Goal: Contribute content

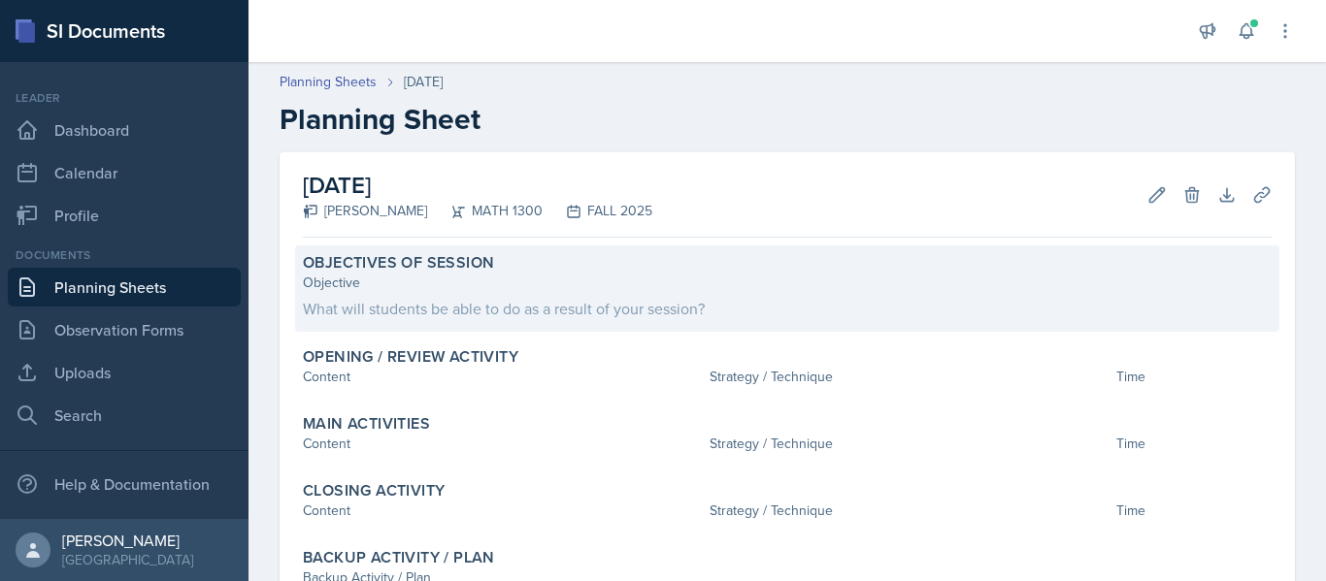
click at [422, 303] on div "What will students be able to do as a result of your session?" at bounding box center [787, 308] width 969 height 23
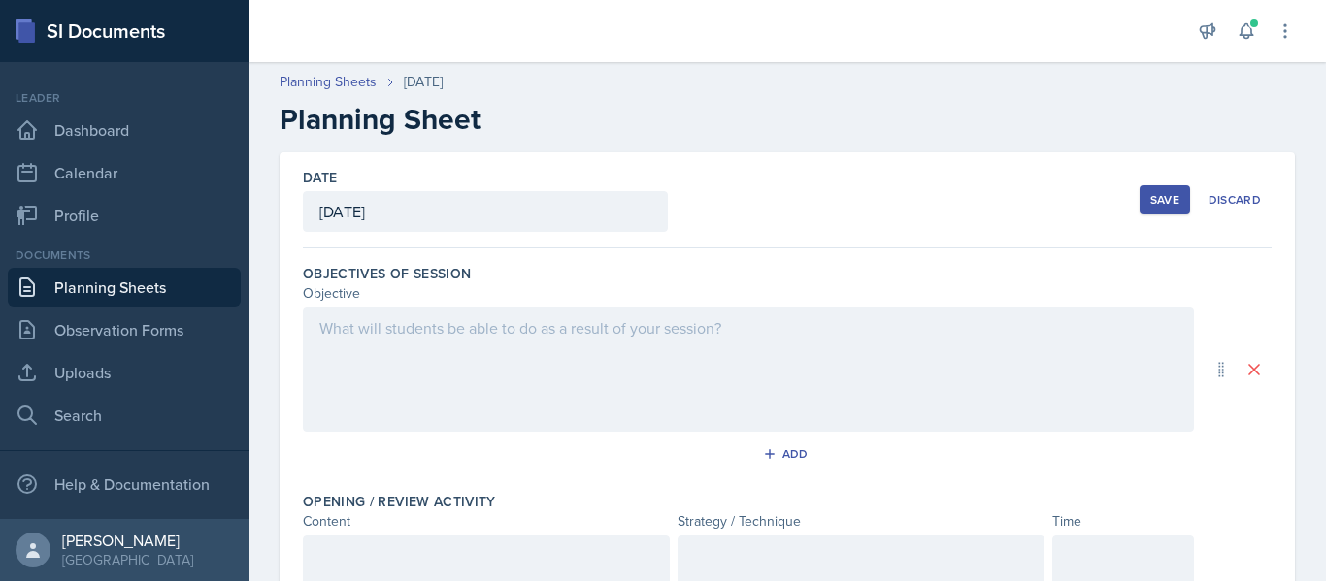
click at [427, 338] on div at bounding box center [748, 370] width 891 height 124
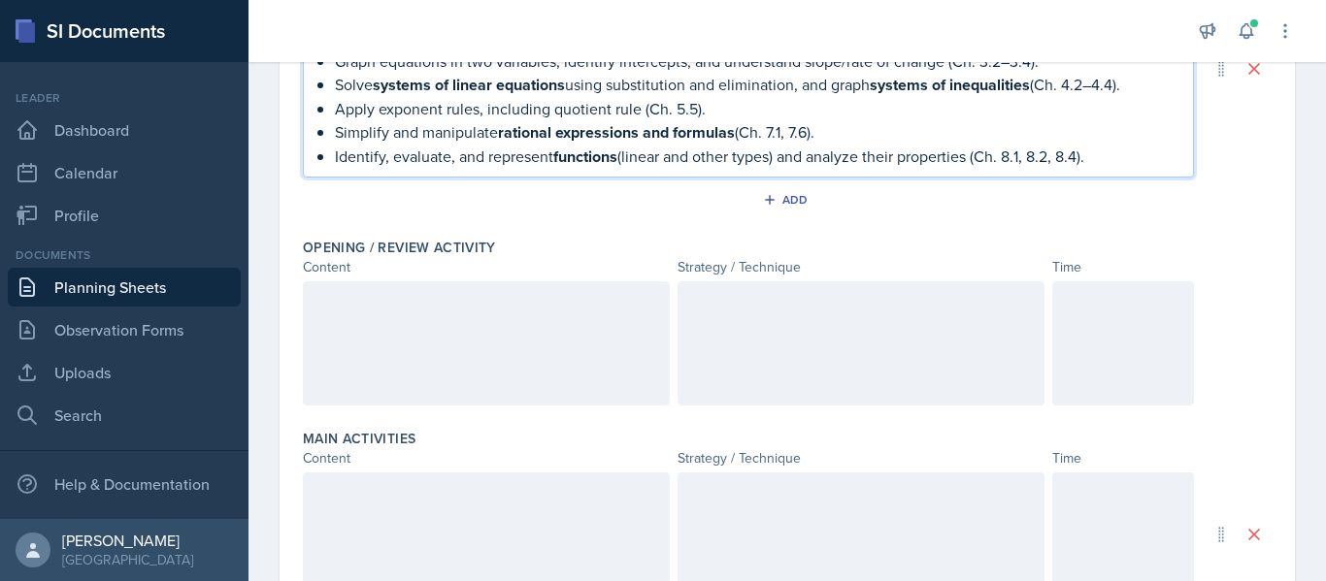
scroll to position [358, 0]
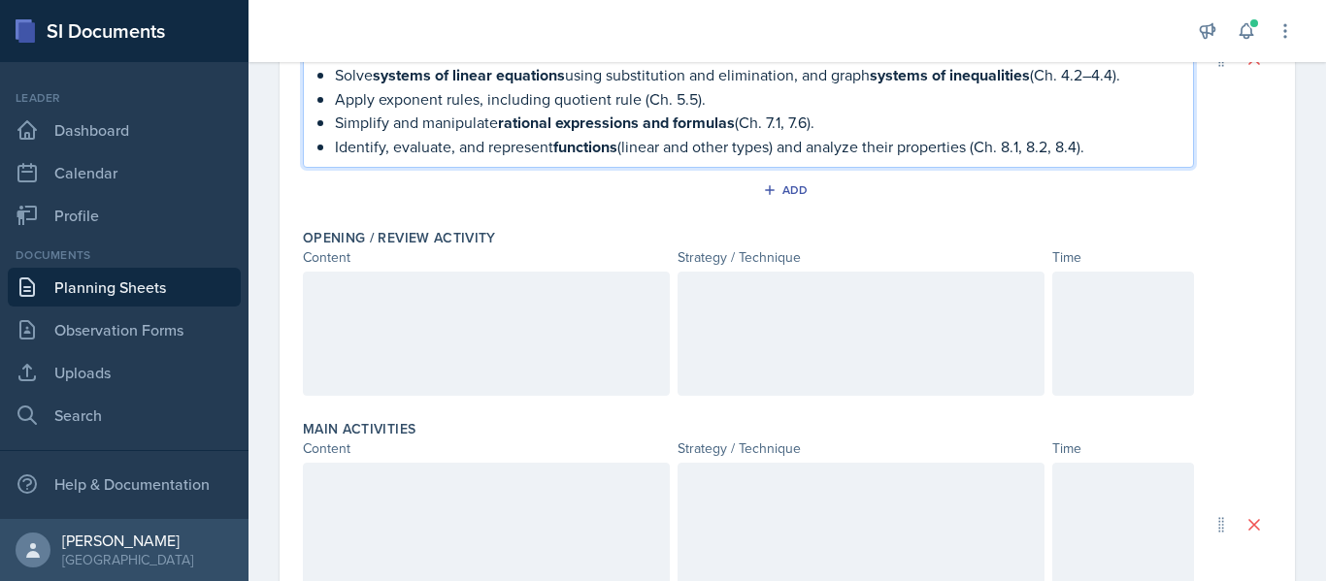
click at [225, 92] on div "Leader" at bounding box center [124, 97] width 233 height 17
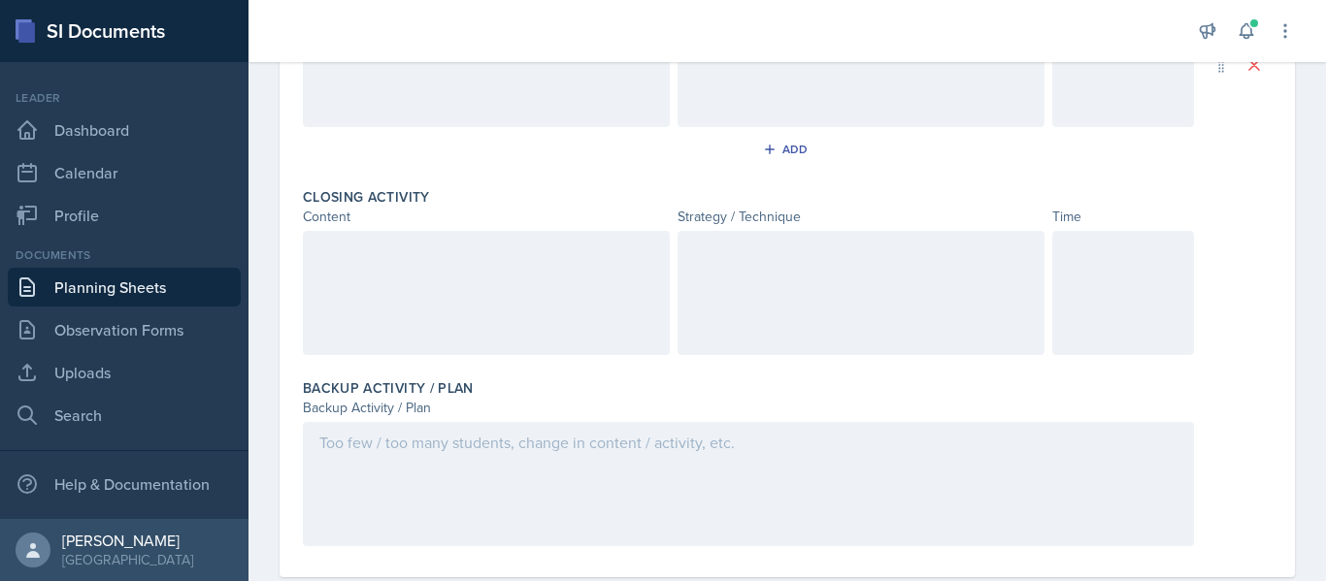
scroll to position [787, 0]
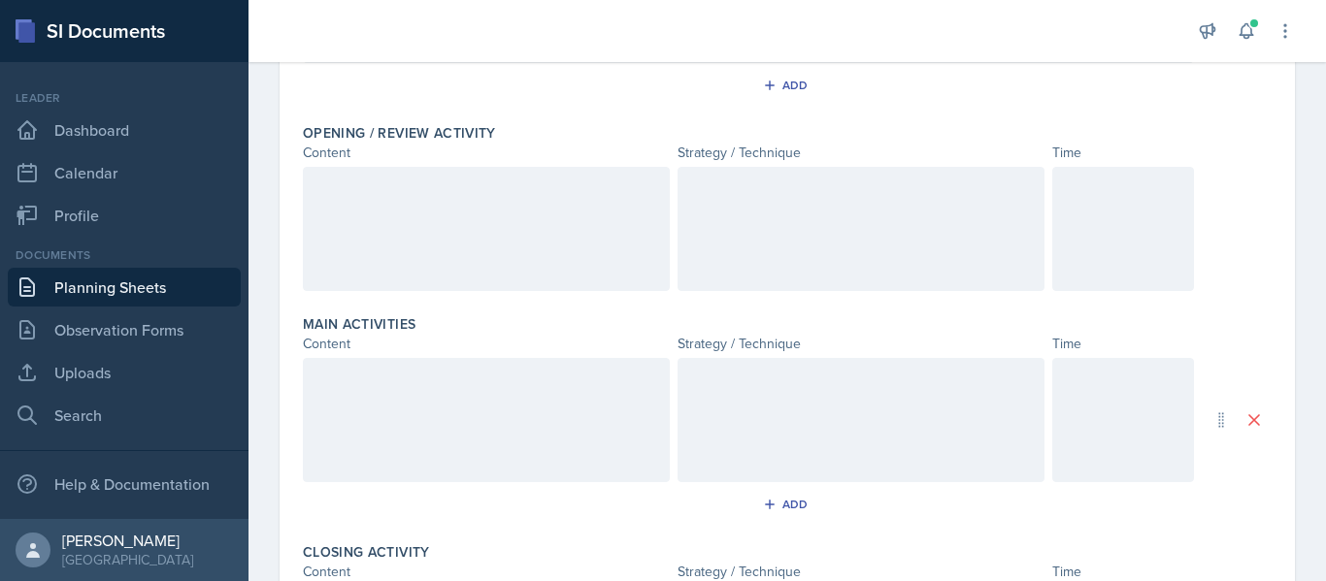
click at [419, 207] on div at bounding box center [486, 229] width 367 height 124
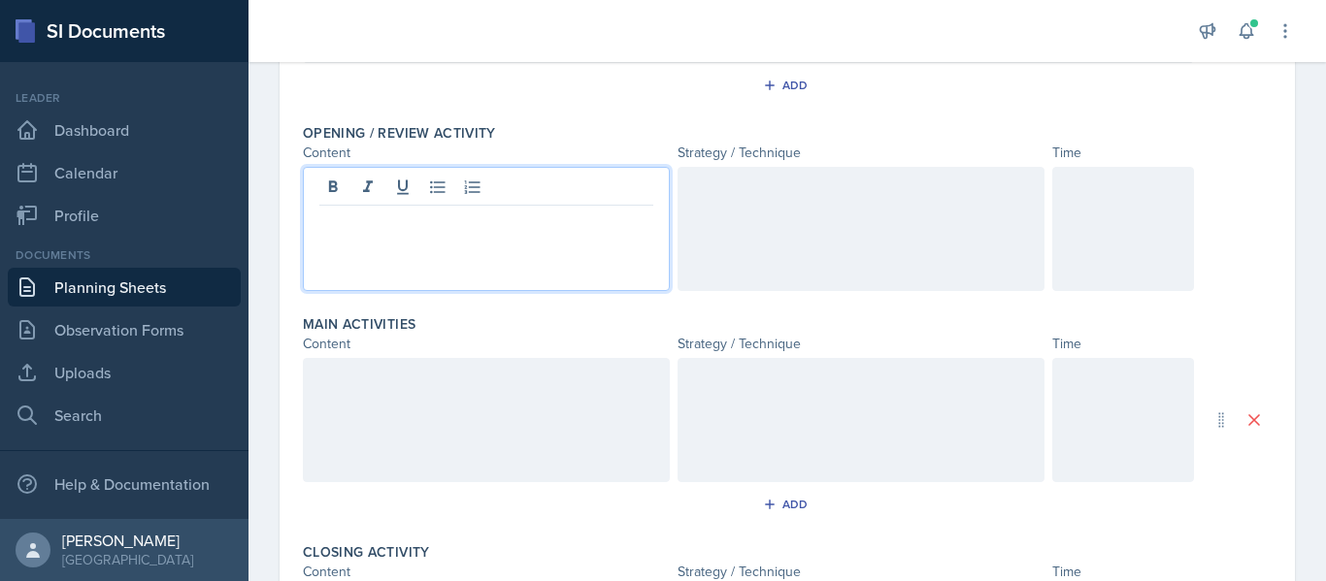
scroll to position [463, 0]
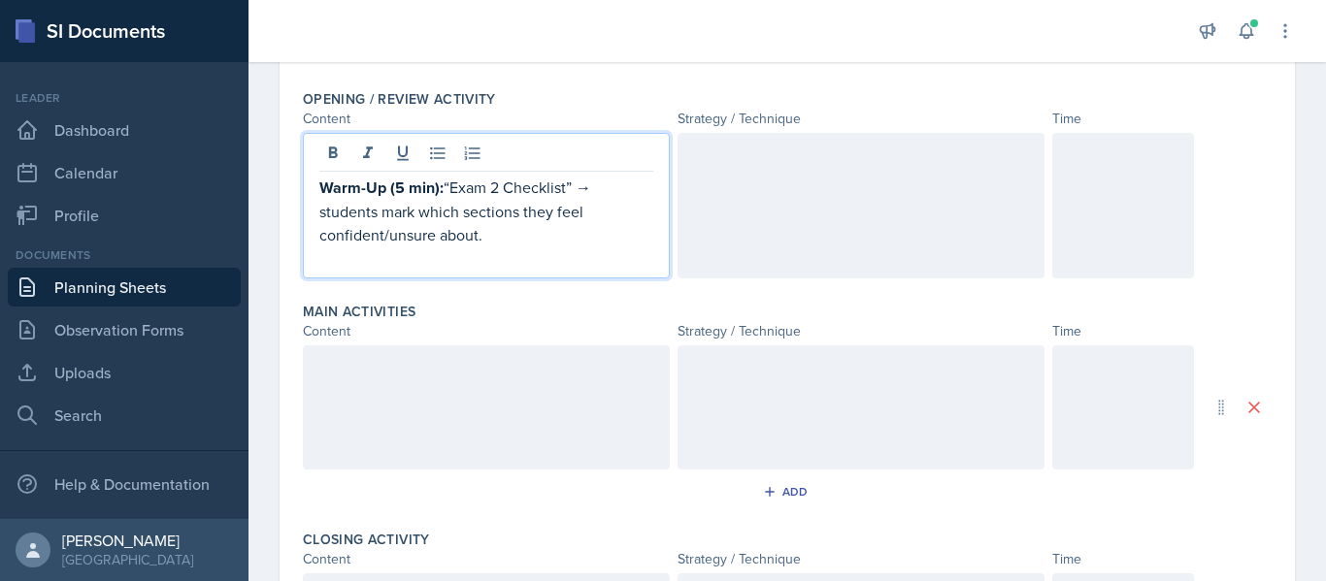
drag, startPoint x: 485, startPoint y: 229, endPoint x: 303, endPoint y: 217, distance: 182.8
click at [303, 217] on div "Warm-Up (5 min): “Exam 2 Checklist” → students mark which sections they feel co…" at bounding box center [486, 206] width 367 height 146
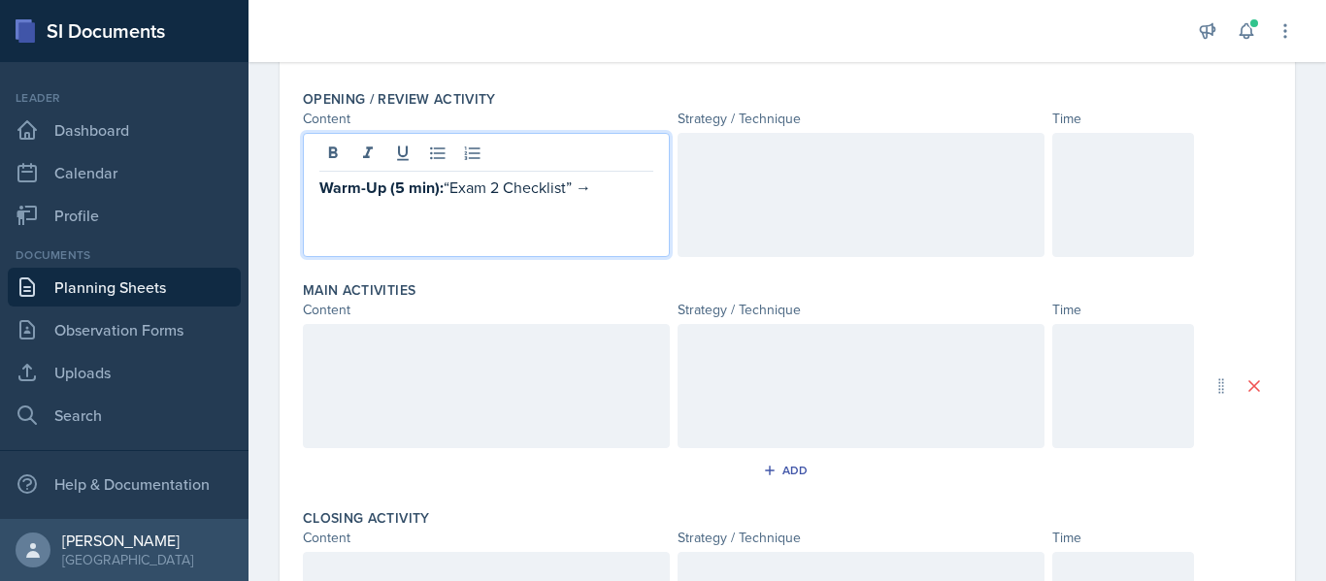
click at [870, 187] on div at bounding box center [860, 195] width 367 height 124
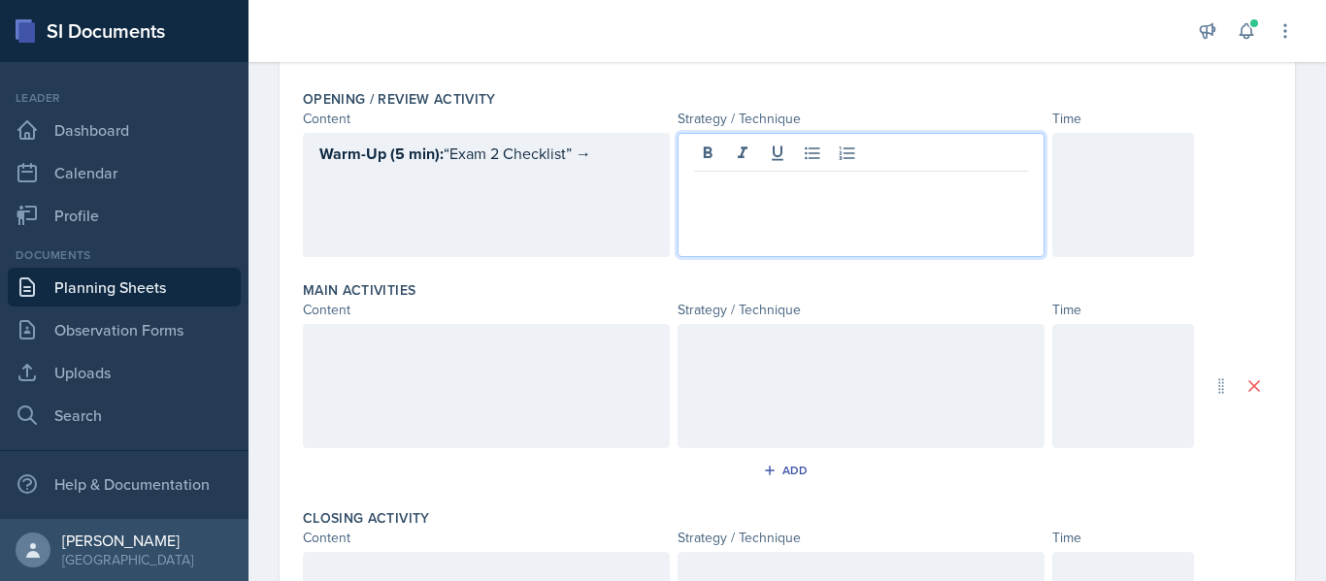
scroll to position [497, 0]
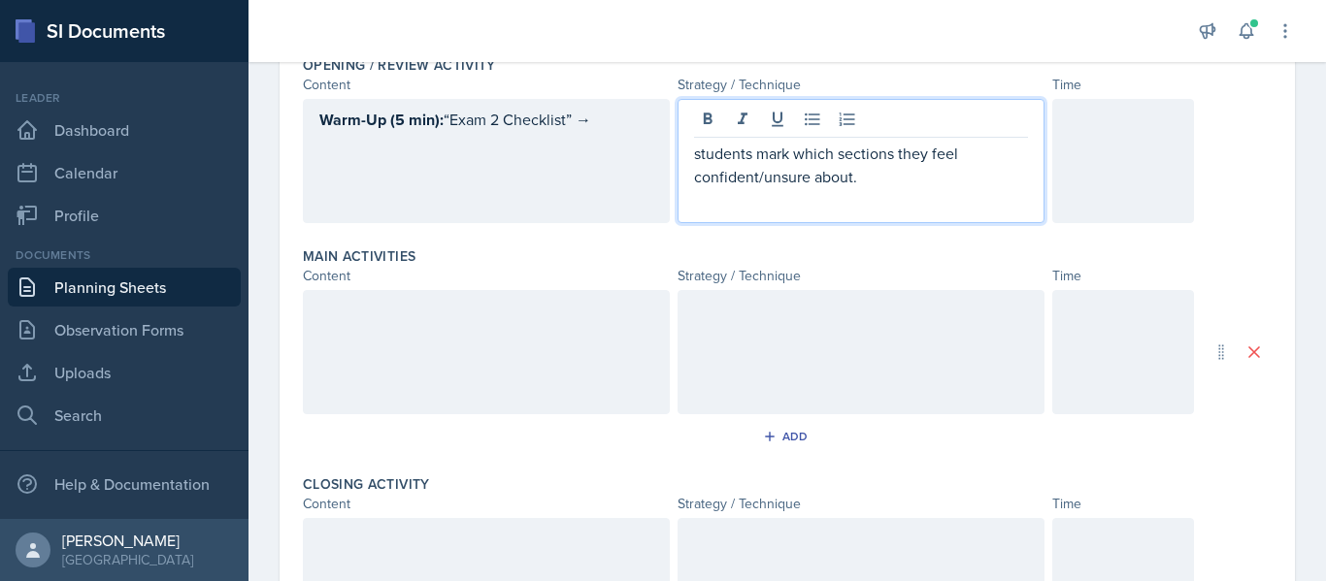
click at [870, 188] on p at bounding box center [861, 199] width 334 height 23
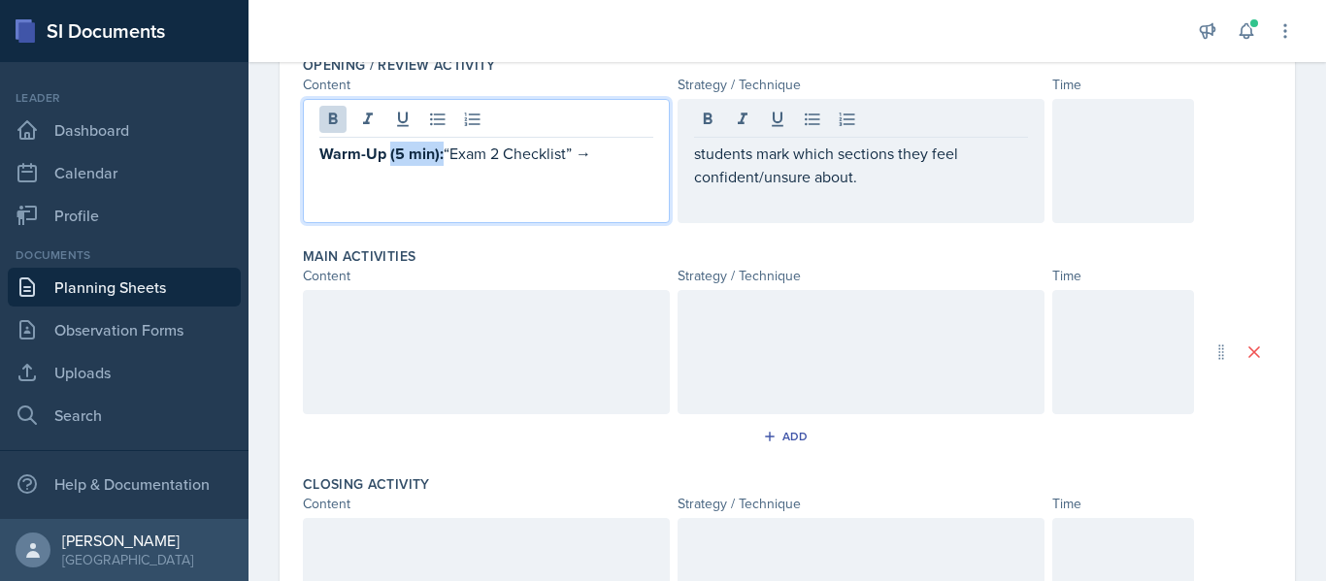
drag, startPoint x: 441, startPoint y: 117, endPoint x: 389, endPoint y: 151, distance: 61.6
click at [389, 151] on p "Warm-Up (5 min): “Exam 2 Checklist” →" at bounding box center [486, 154] width 334 height 24
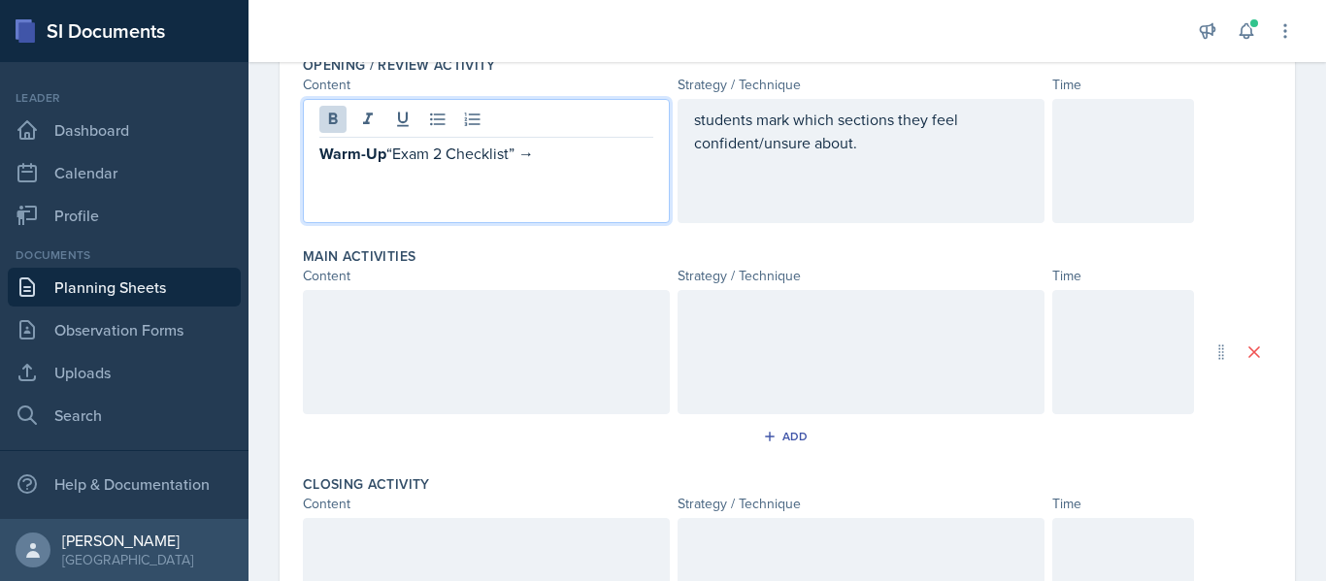
click at [1081, 176] on div at bounding box center [1123, 161] width 142 height 124
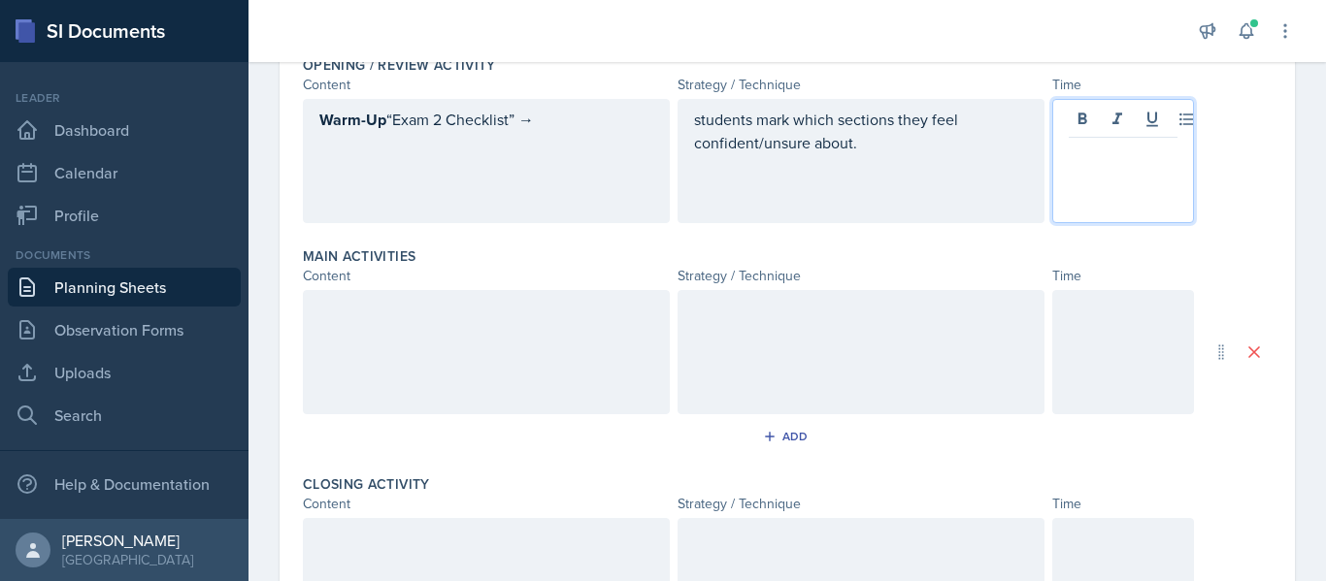
scroll to position [531, 0]
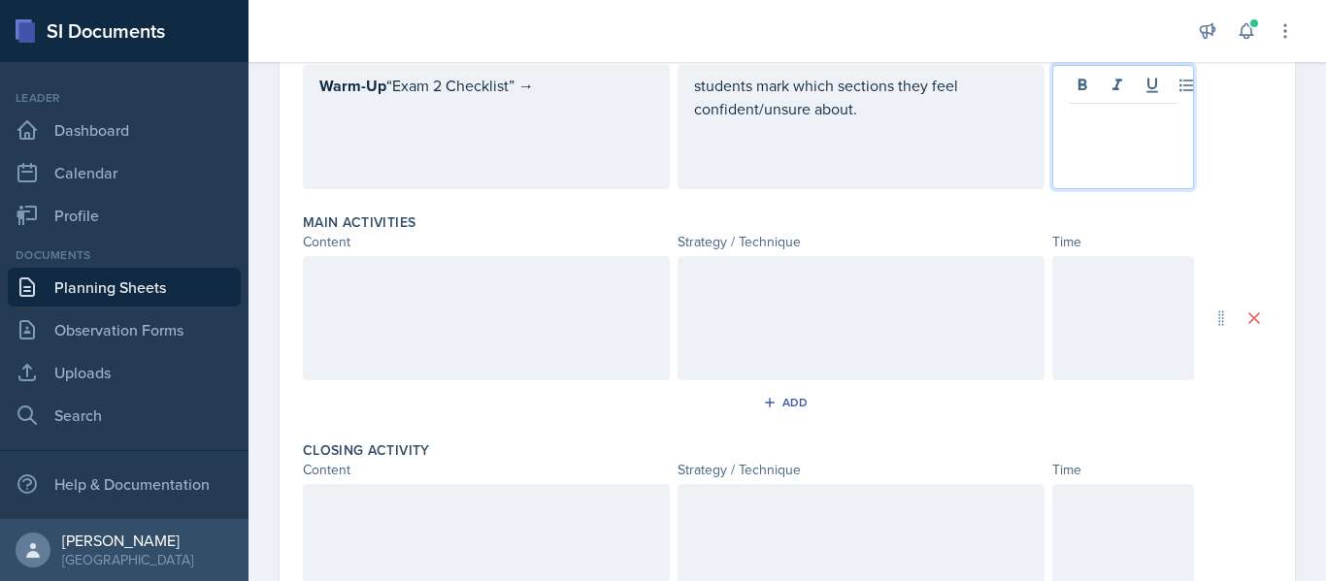
paste div
click at [1093, 83] on button at bounding box center [1082, 85] width 27 height 27
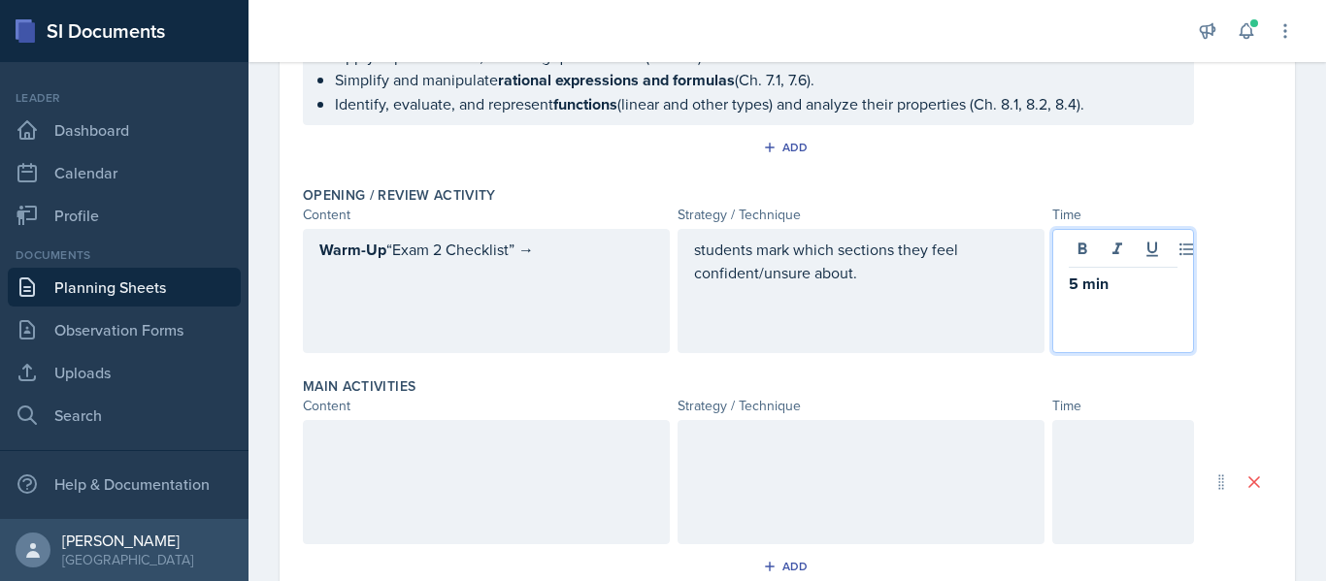
scroll to position [366, 0]
click at [553, 243] on p "Warm-Up “Exam 2 Checklist” →" at bounding box center [486, 251] width 334 height 24
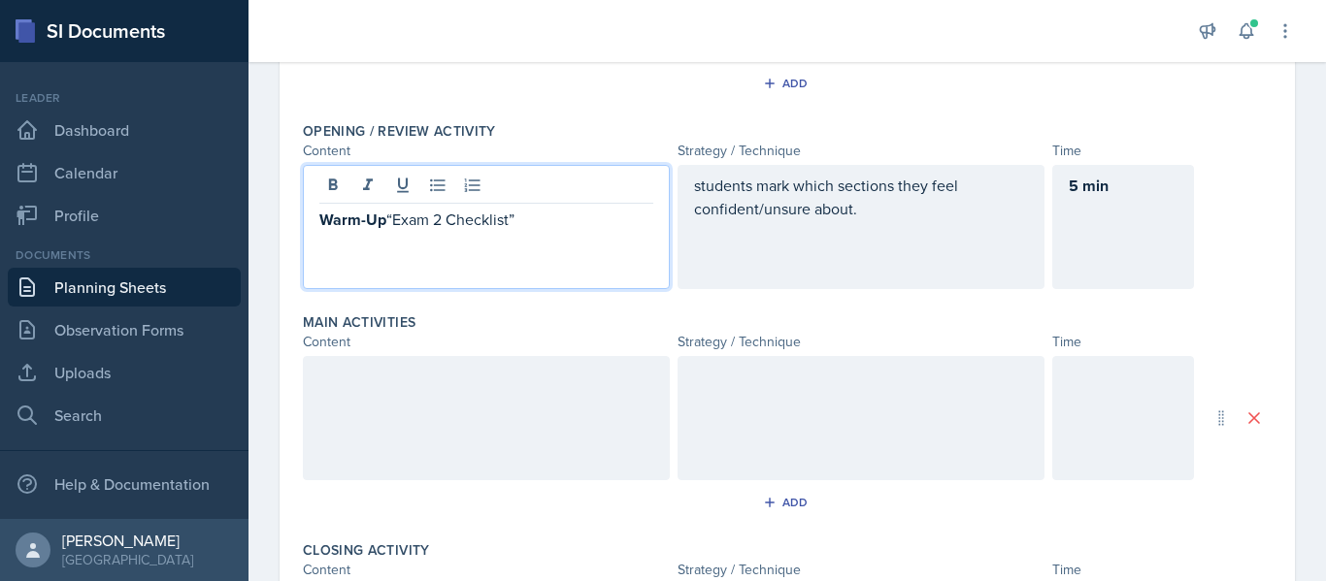
scroll to position [470, 0]
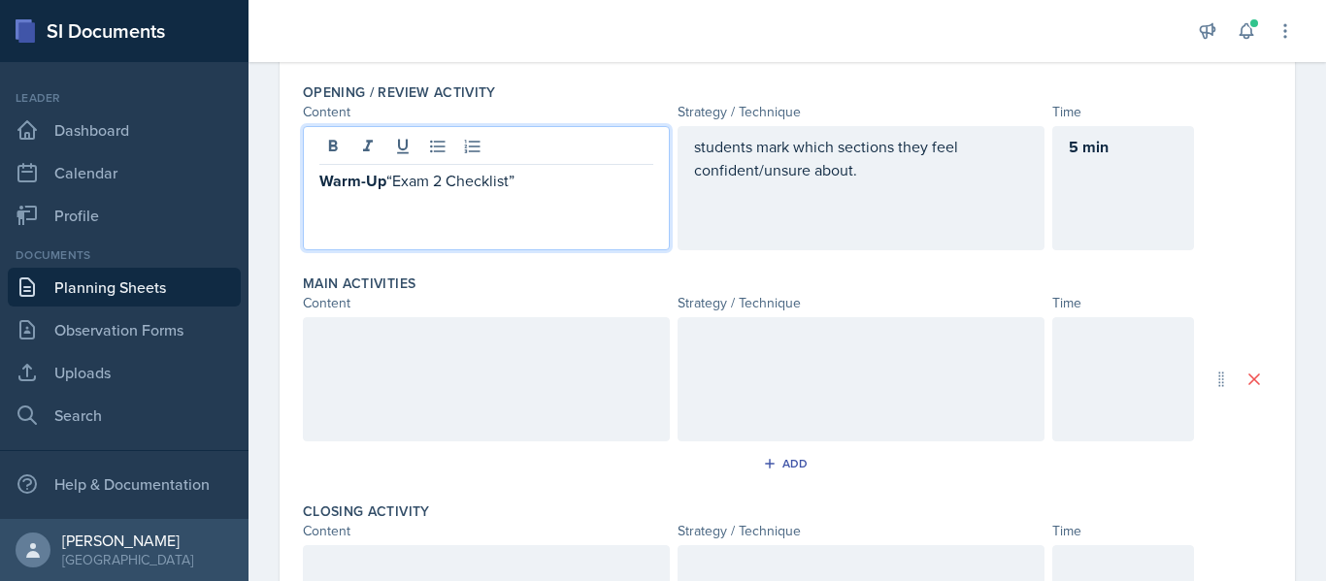
click at [396, 362] on div at bounding box center [486, 379] width 367 height 124
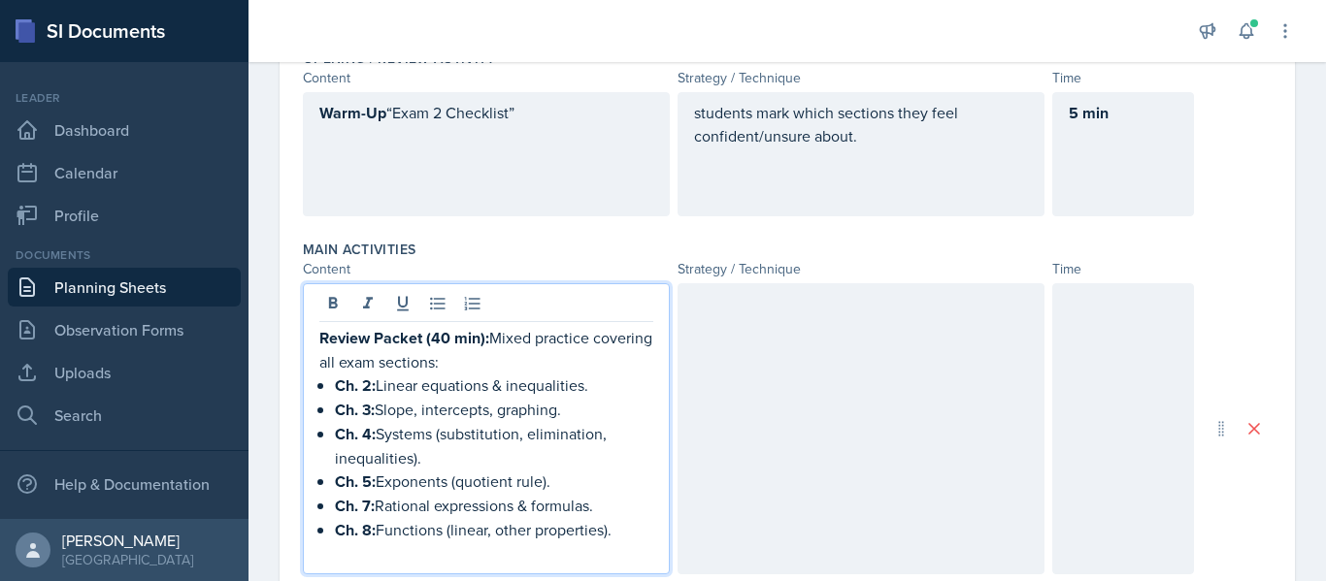
drag, startPoint x: 488, startPoint y: 340, endPoint x: 503, endPoint y: 364, distance: 28.3
click at [503, 364] on p "Review Packet (40 min): Mixed practice covering all exam sections:" at bounding box center [486, 350] width 334 height 48
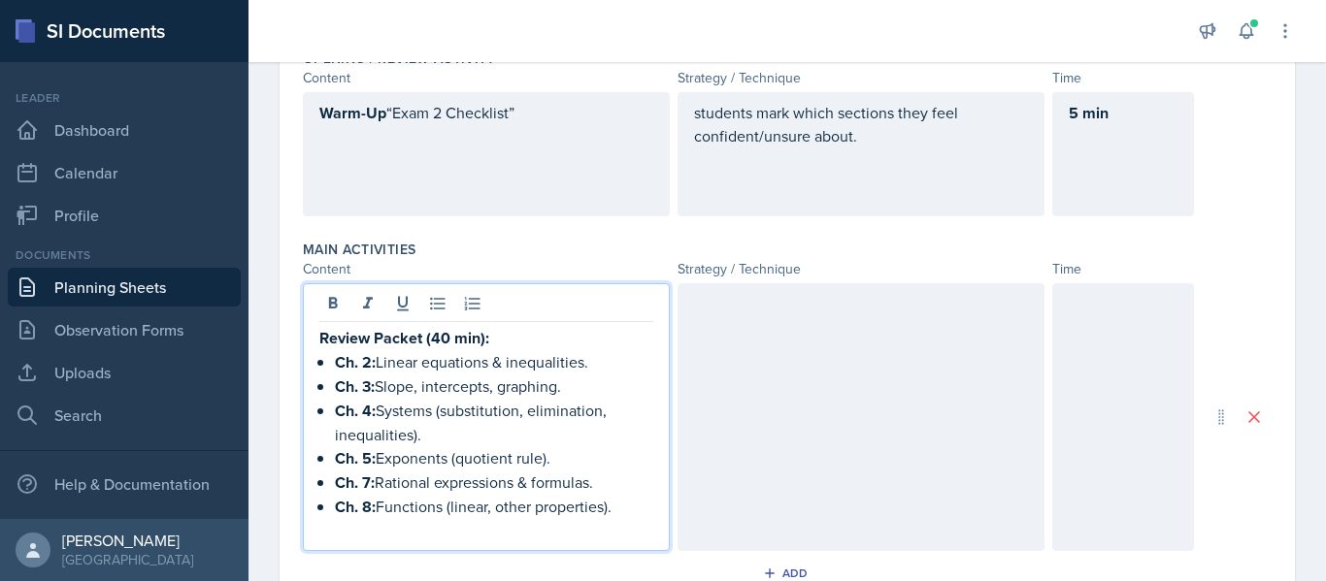
click at [730, 361] on div at bounding box center [860, 417] width 367 height 268
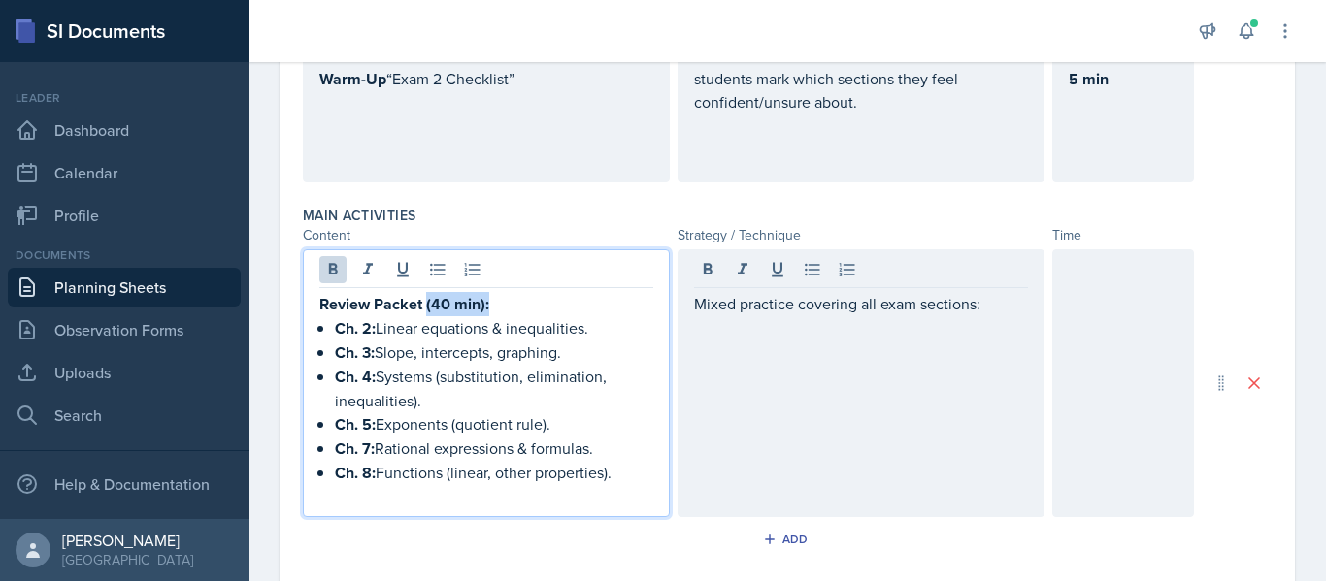
drag, startPoint x: 488, startPoint y: 271, endPoint x: 424, endPoint y: 301, distance: 70.8
click at [424, 301] on p "Review Packet (40 min):" at bounding box center [486, 304] width 334 height 24
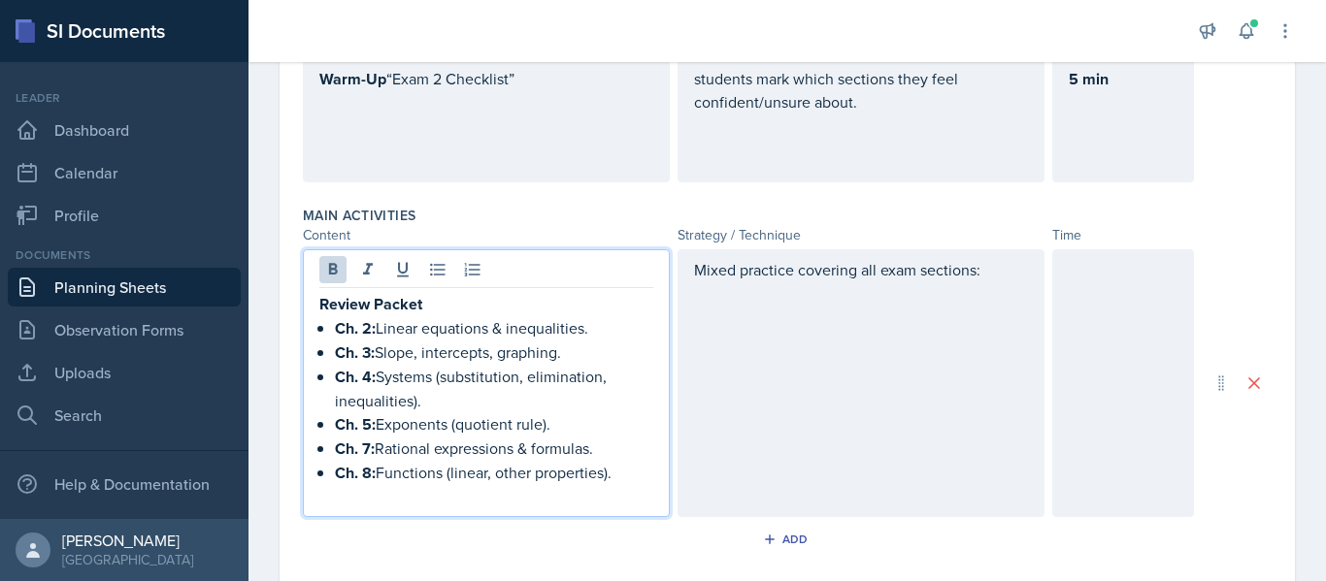
click at [1165, 361] on div at bounding box center [1123, 383] width 142 height 268
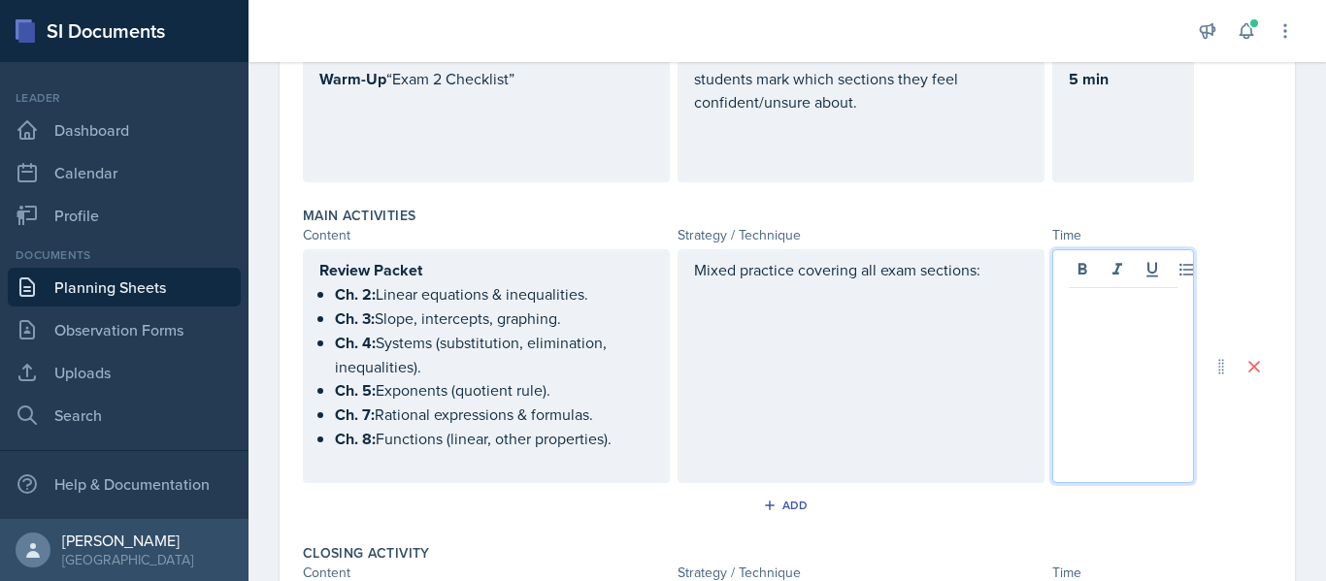
scroll to position [572, 0]
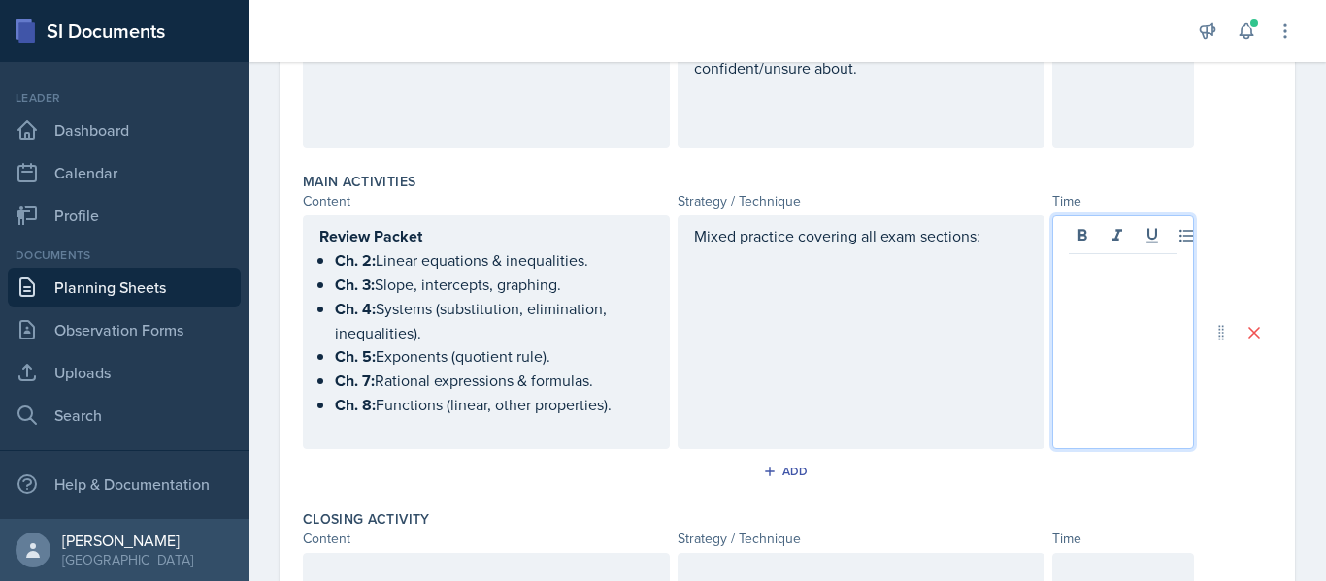
paste div
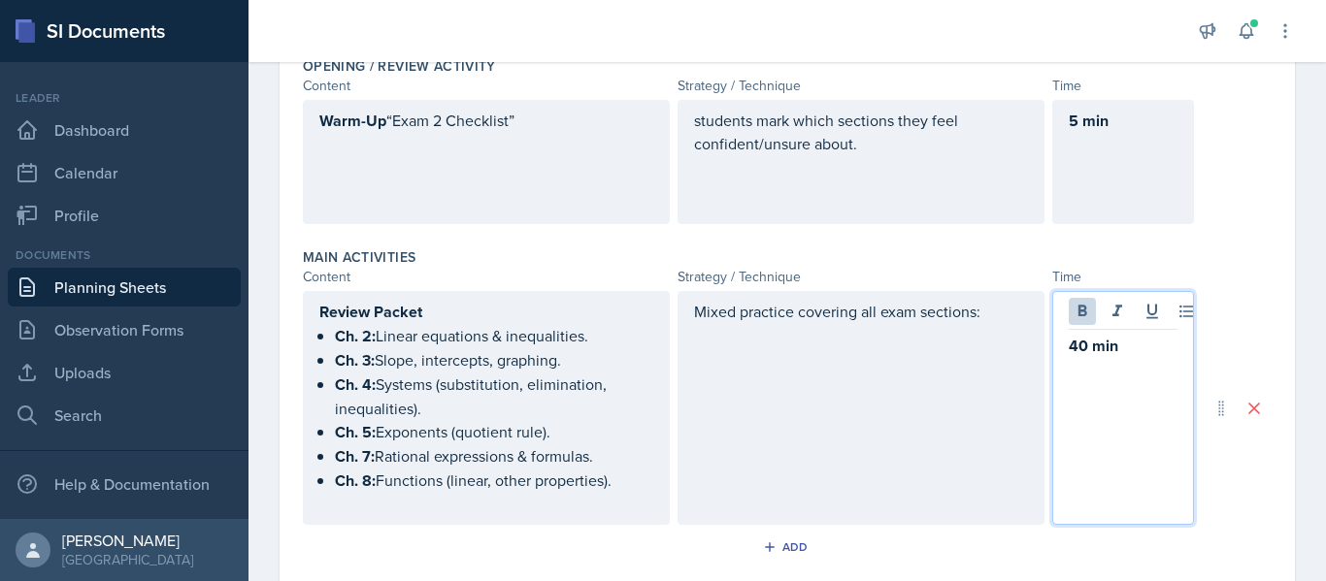
scroll to position [495, 0]
click at [469, 313] on p "Review Packet" at bounding box center [486, 313] width 334 height 24
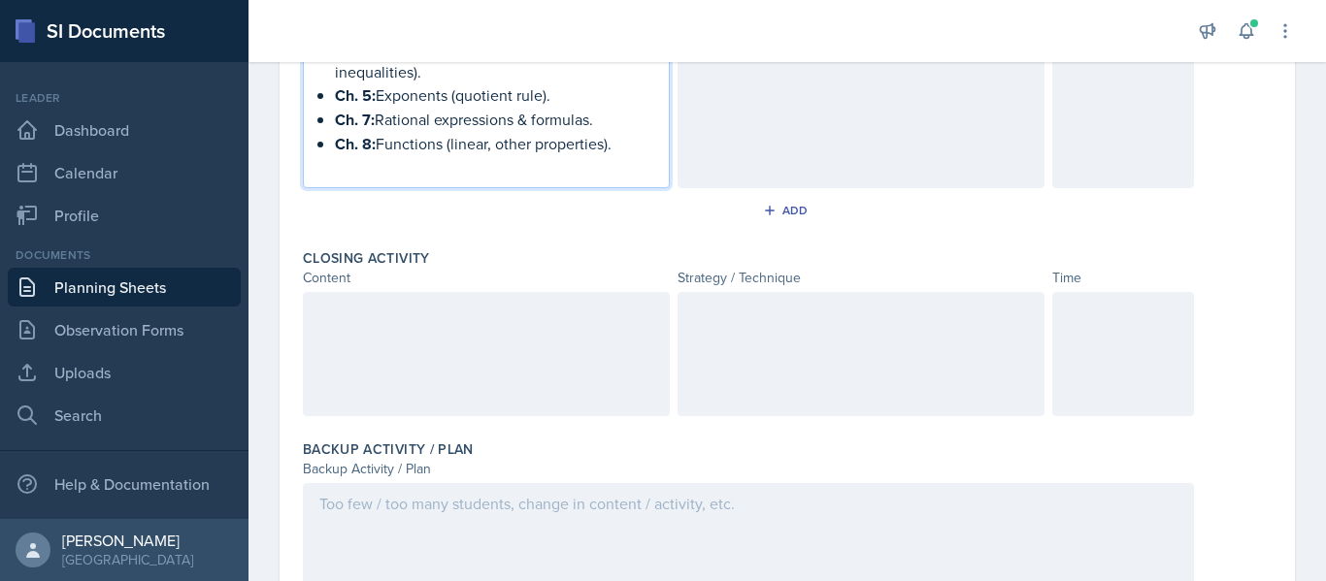
click at [522, 324] on div at bounding box center [486, 354] width 367 height 124
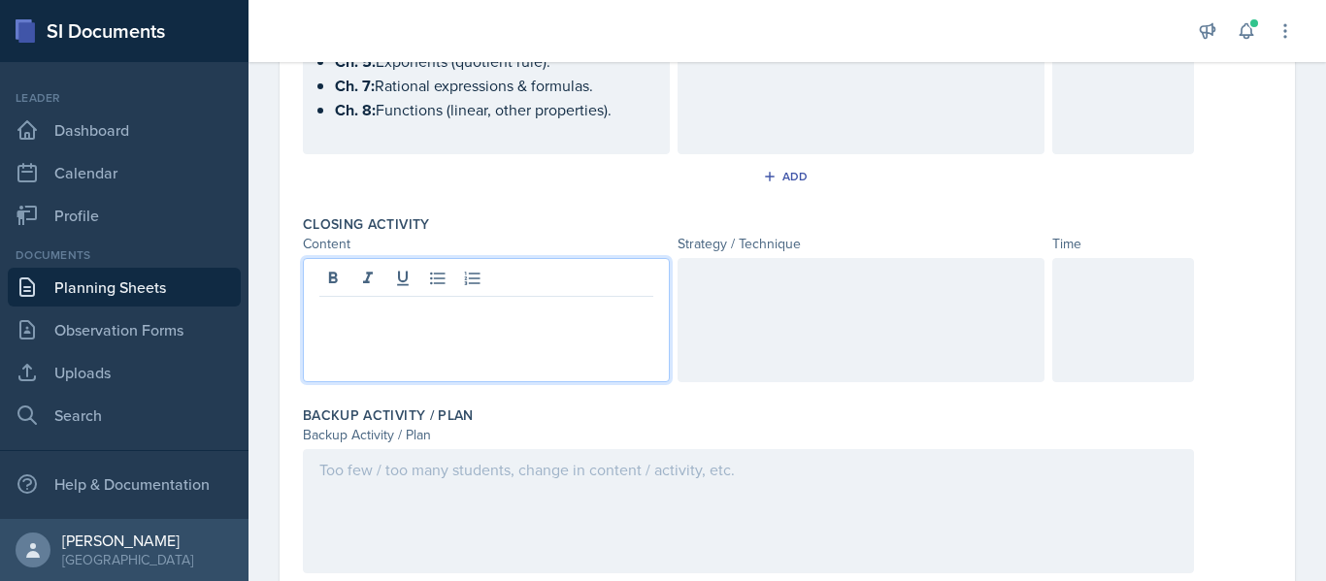
scroll to position [867, 0]
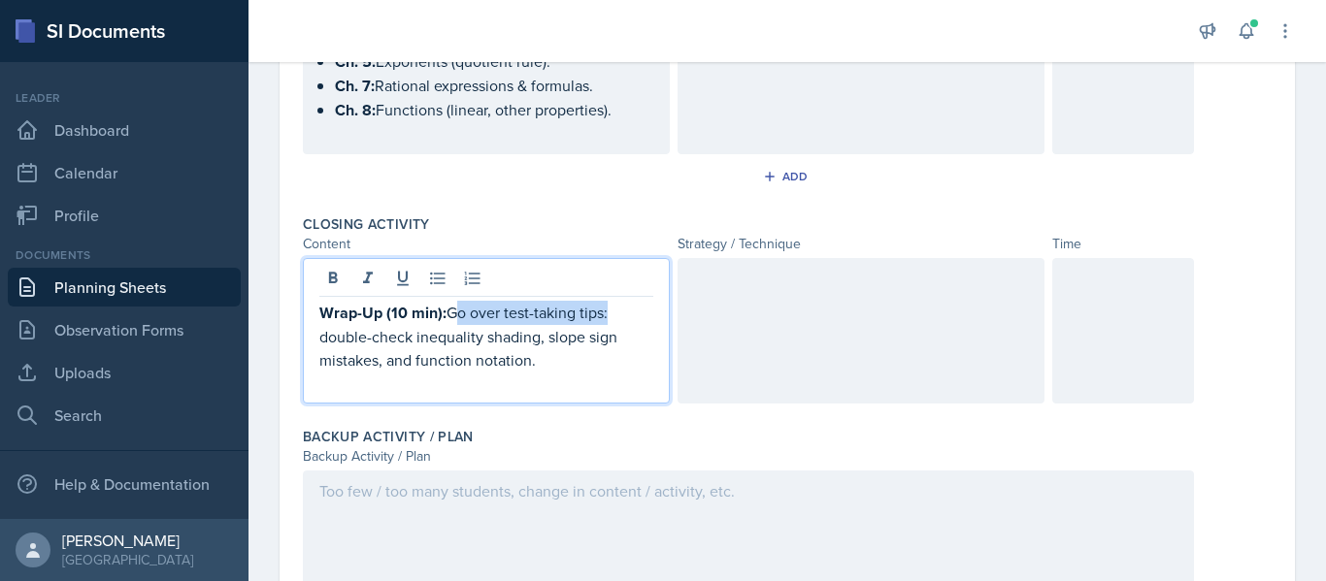
drag, startPoint x: 608, startPoint y: 312, endPoint x: 448, endPoint y: 315, distance: 159.2
click at [448, 315] on p "Wrap-Up (10 min): Go over test-taking tips: double-check inequality shading, sl…" at bounding box center [486, 336] width 334 height 71
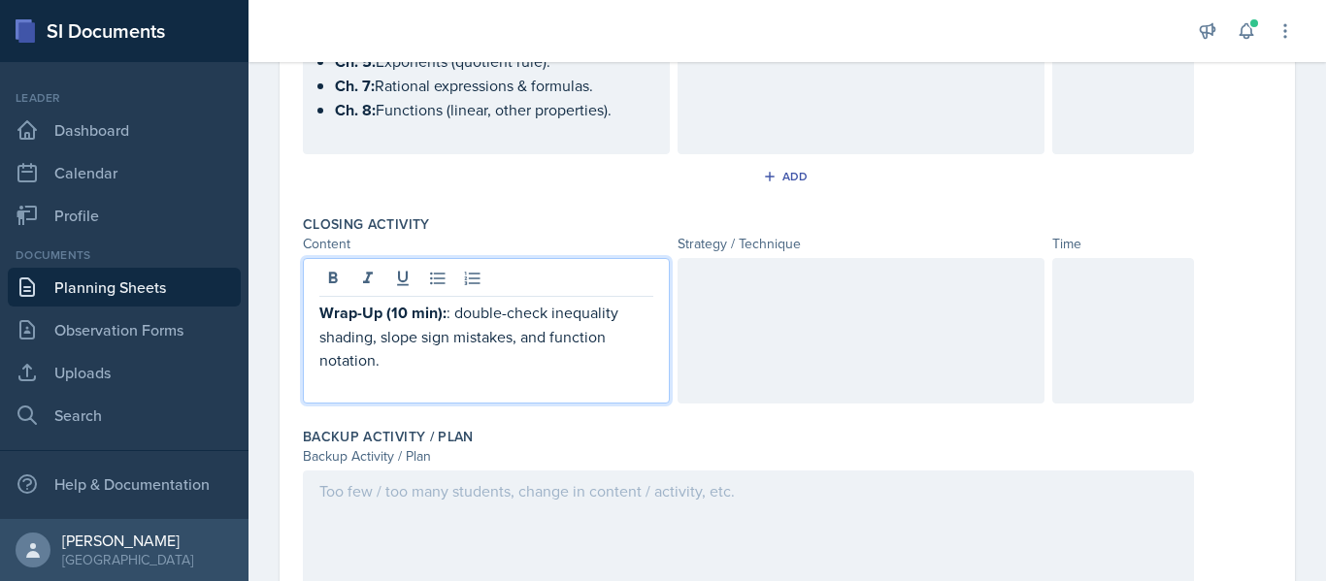
click at [877, 311] on div at bounding box center [860, 331] width 367 height 146
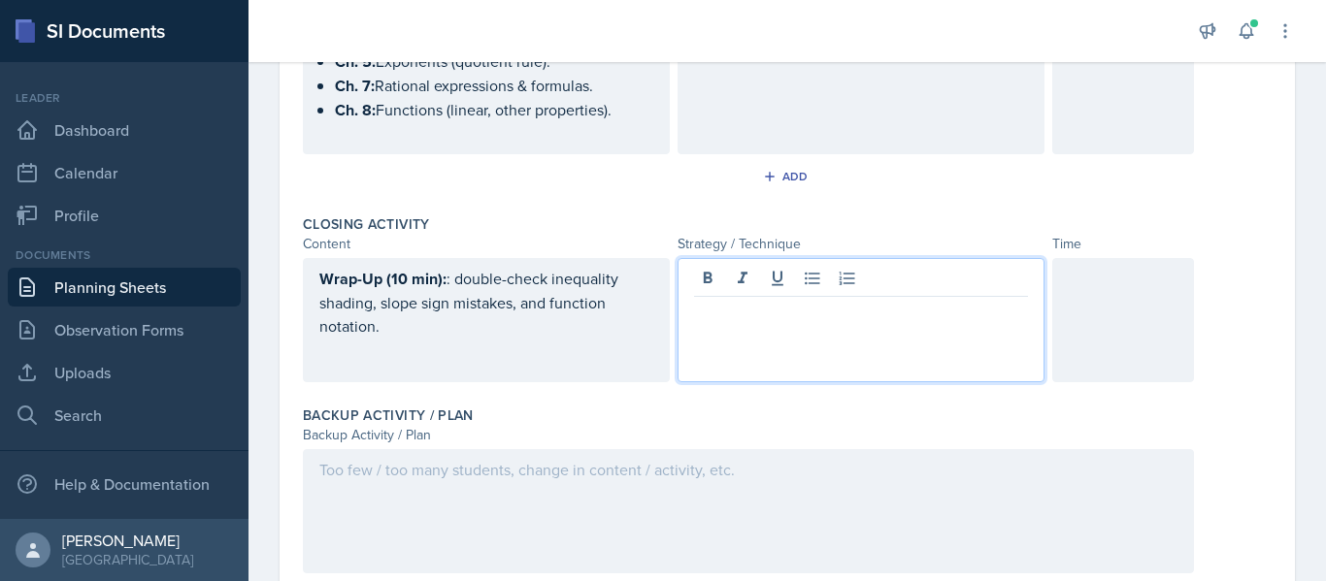
scroll to position [901, 0]
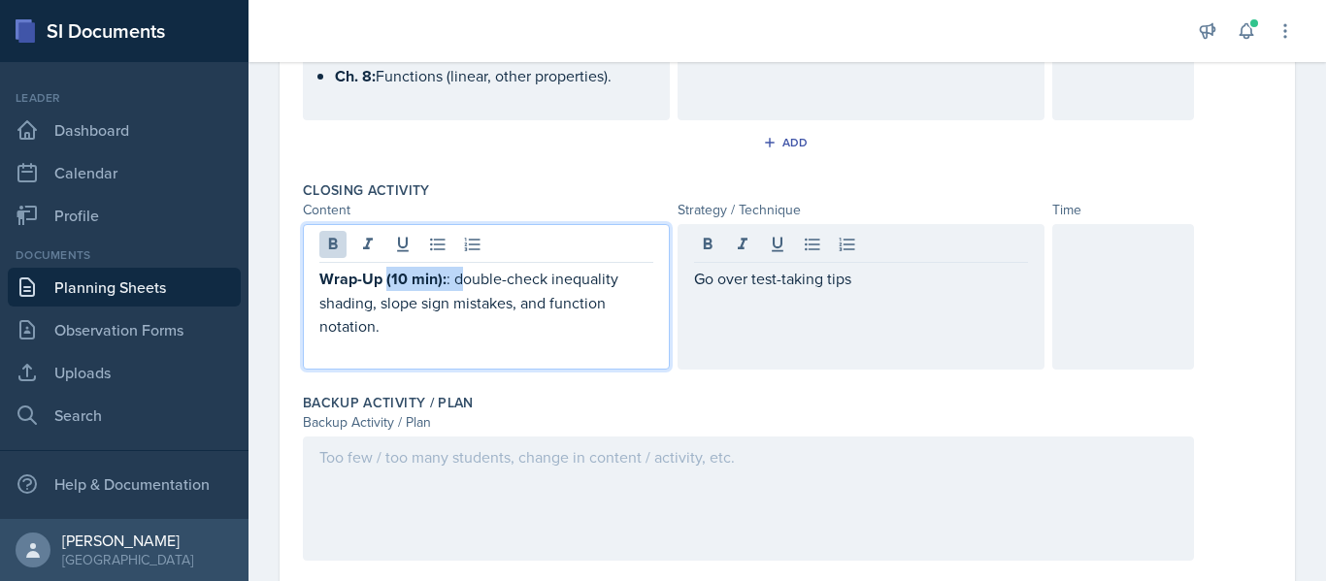
drag, startPoint x: 456, startPoint y: 245, endPoint x: 385, endPoint y: 281, distance: 79.9
click at [385, 281] on p "Wrap-Up (10 min): : double-check inequality shading, slope sign mistakes, and f…" at bounding box center [486, 302] width 334 height 71
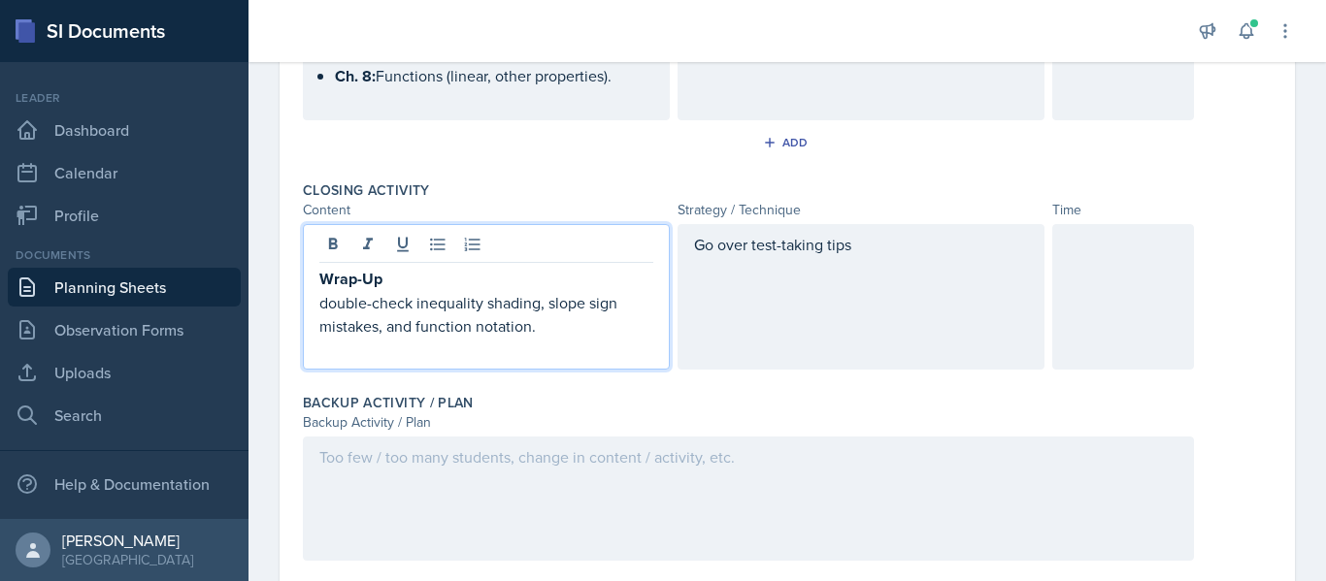
click at [1119, 269] on div at bounding box center [1123, 297] width 142 height 146
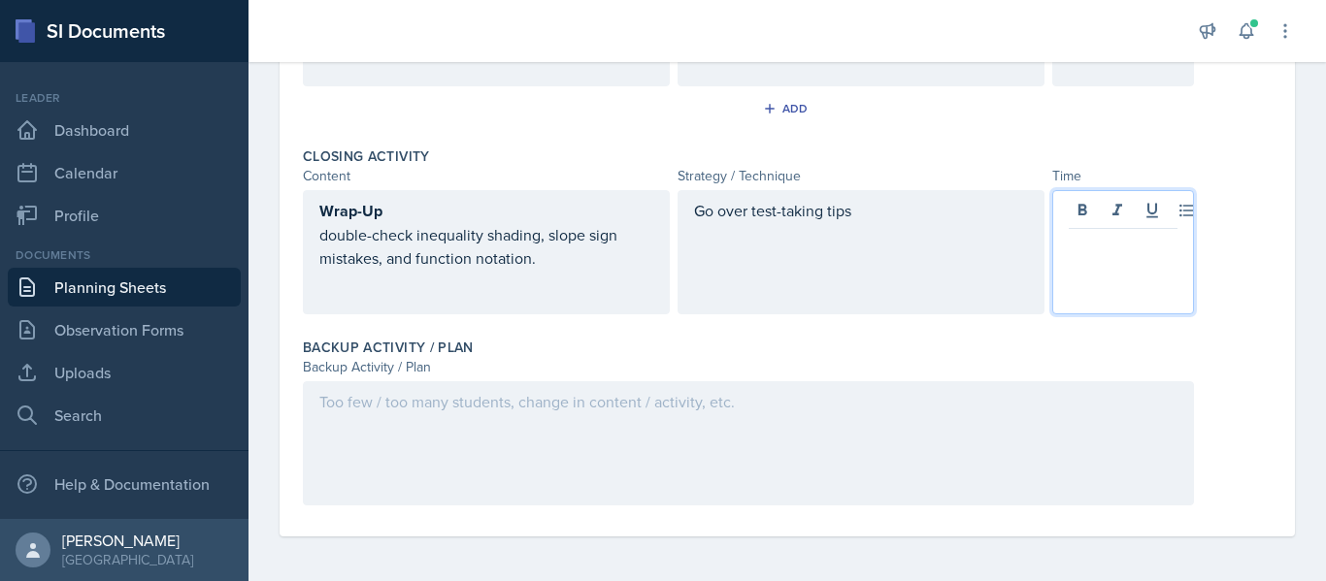
paste div
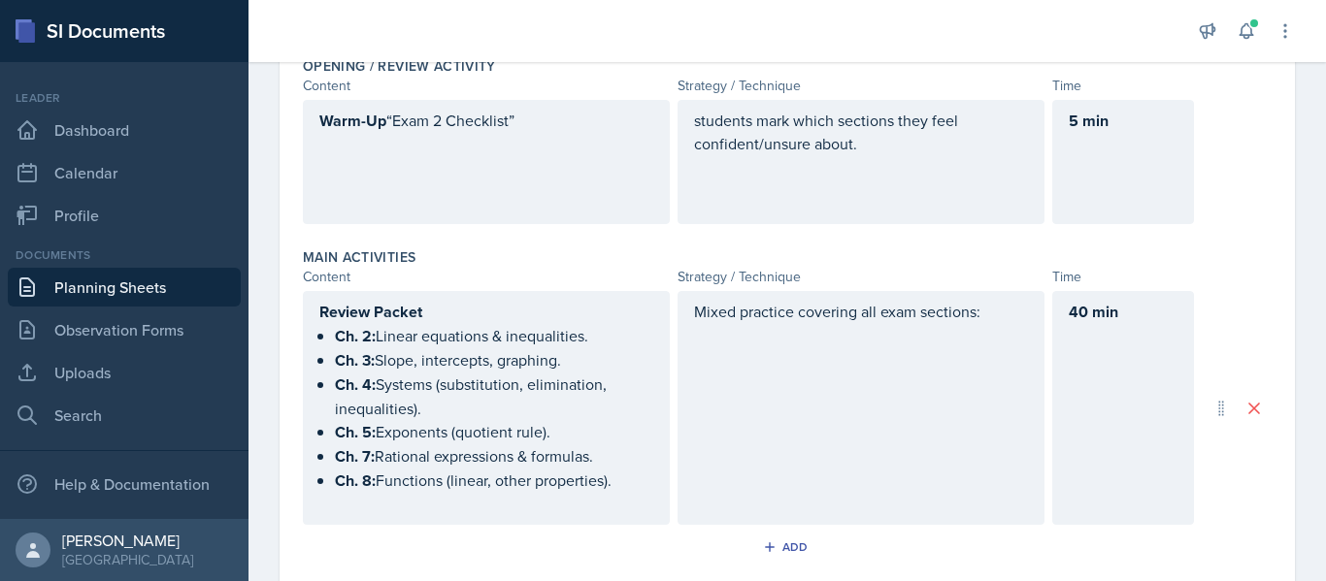
scroll to position [497, 0]
click at [386, 117] on strong "Warm-Up" at bounding box center [352, 120] width 67 height 22
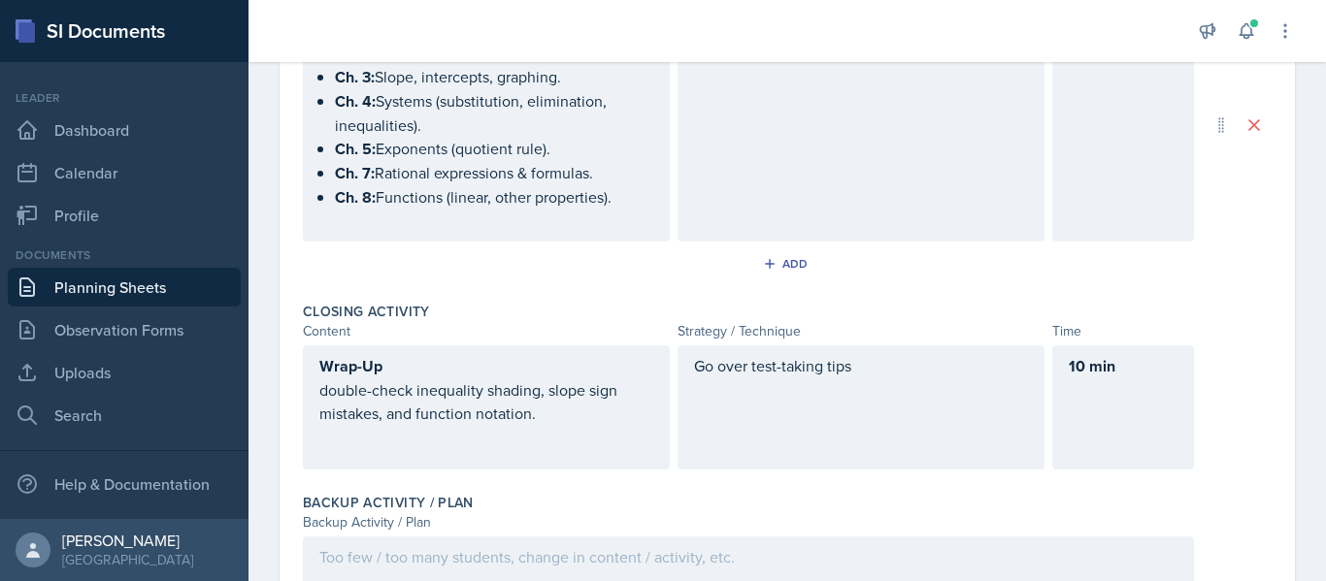
scroll to position [797, 0]
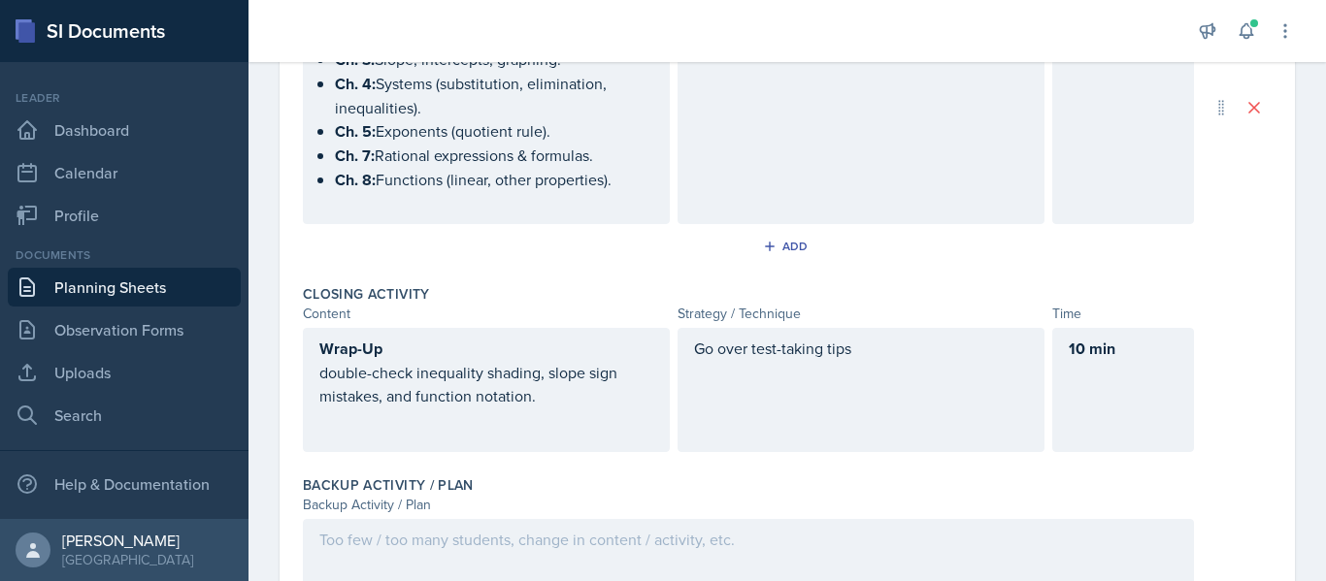
click at [329, 374] on div "Wrap-Up double-check inequality shading, slope sign mistakes, and function nota…" at bounding box center [486, 384] width 334 height 94
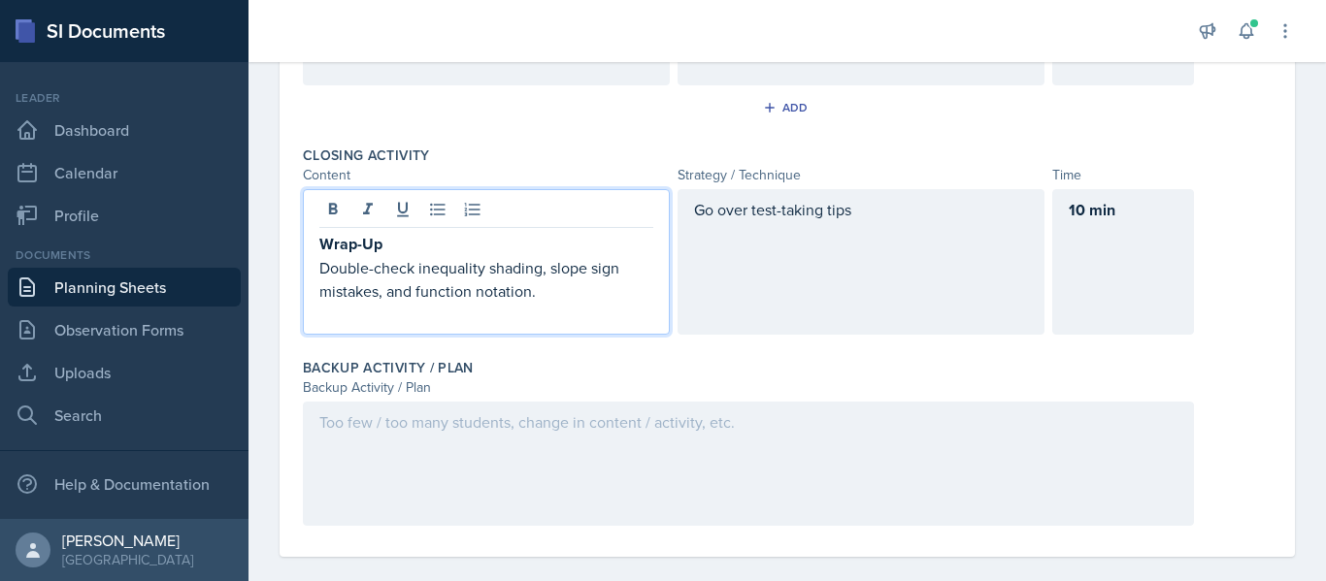
scroll to position [958, 0]
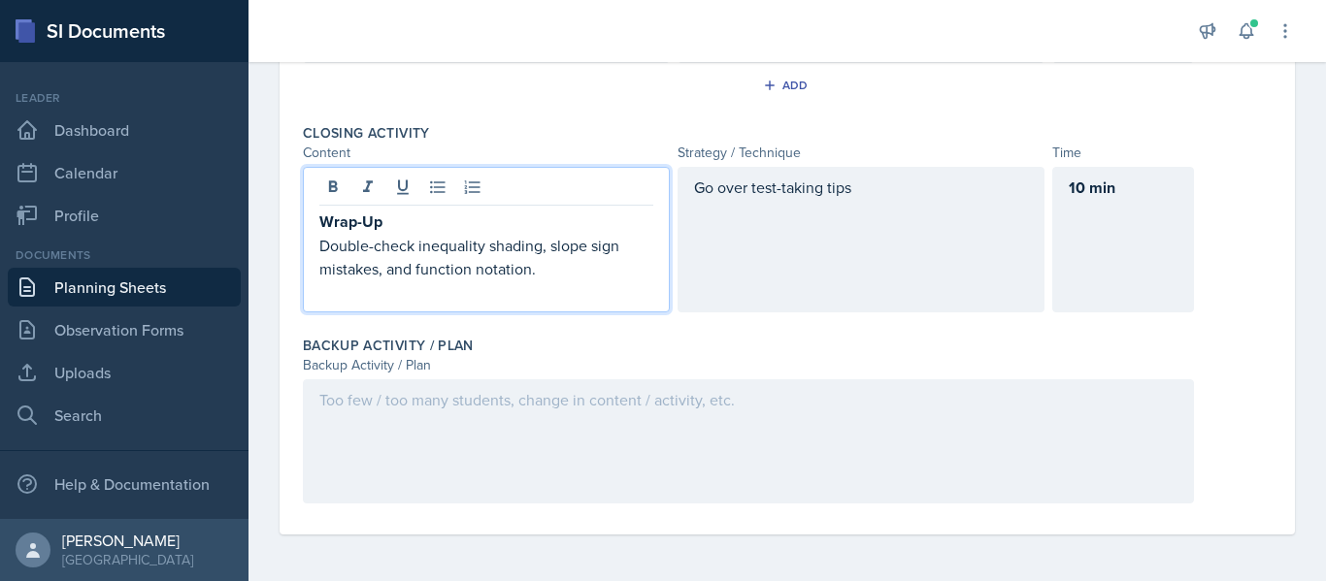
click at [408, 450] on div at bounding box center [748, 441] width 891 height 124
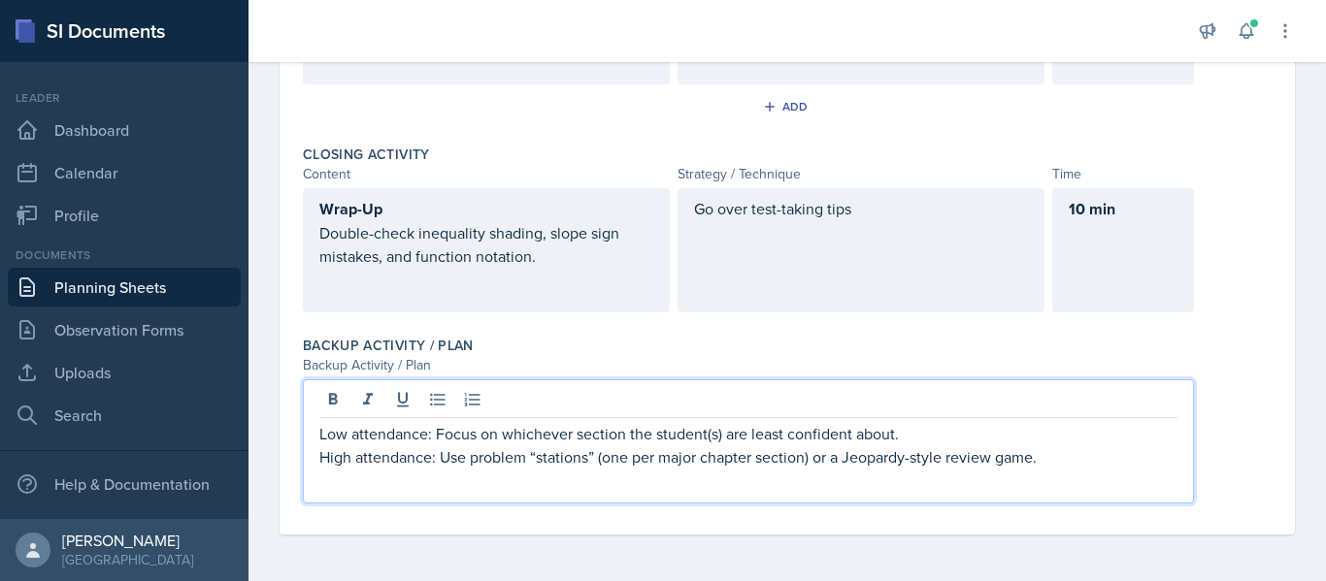
click at [408, 450] on p "High attendance: Use problem “stations” (one per major chapter section) or a Je…" at bounding box center [748, 456] width 858 height 23
click at [384, 251] on p "Double-check inequality shading, slope sign mistakes, and function notation." at bounding box center [486, 244] width 334 height 47
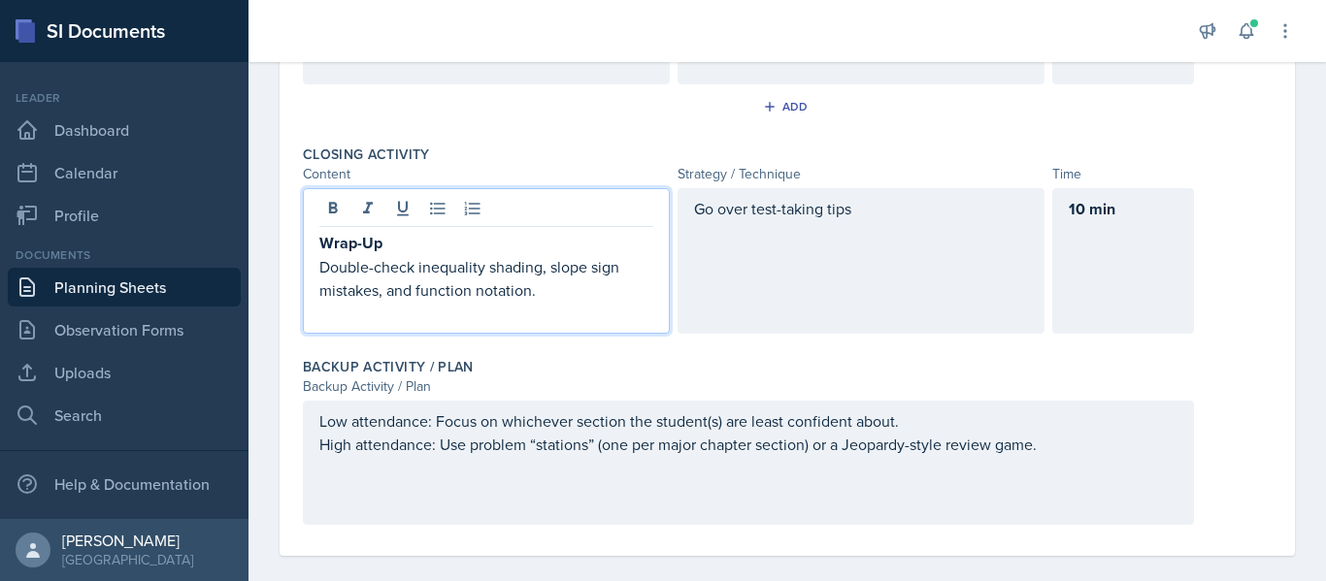
scroll to position [958, 0]
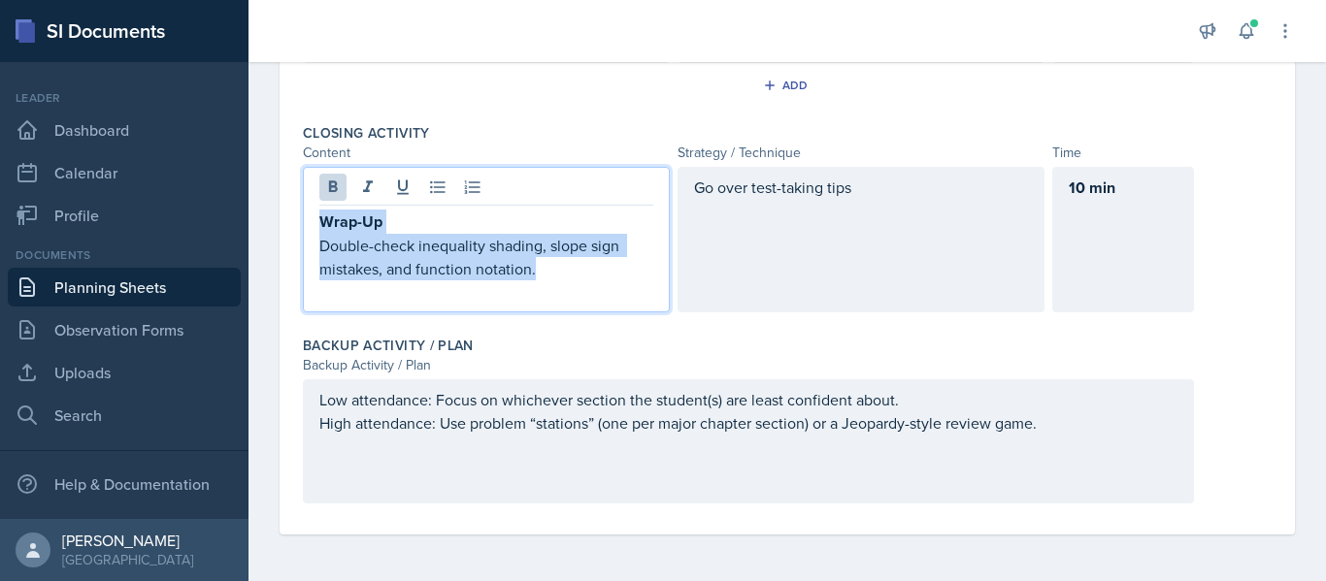
copy div "Wrap-Up Double-check inequality shading, slope sign mistakes, and function nota…"
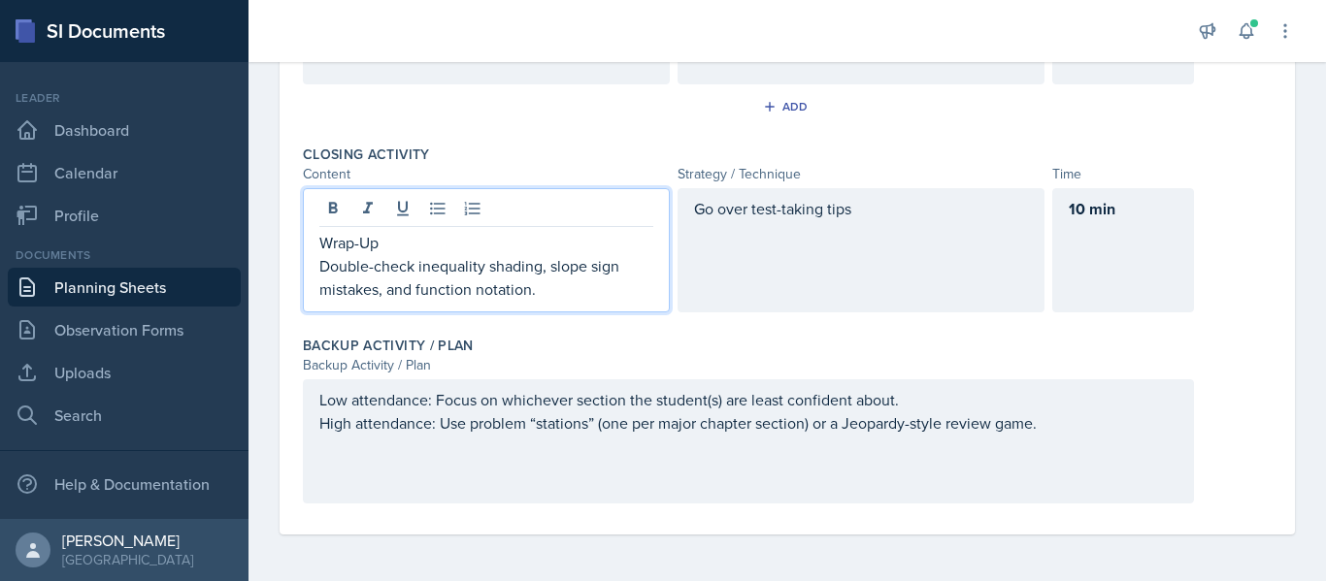
scroll to position [937, 0]
click at [1067, 216] on div "10 min" at bounding box center [1123, 250] width 142 height 124
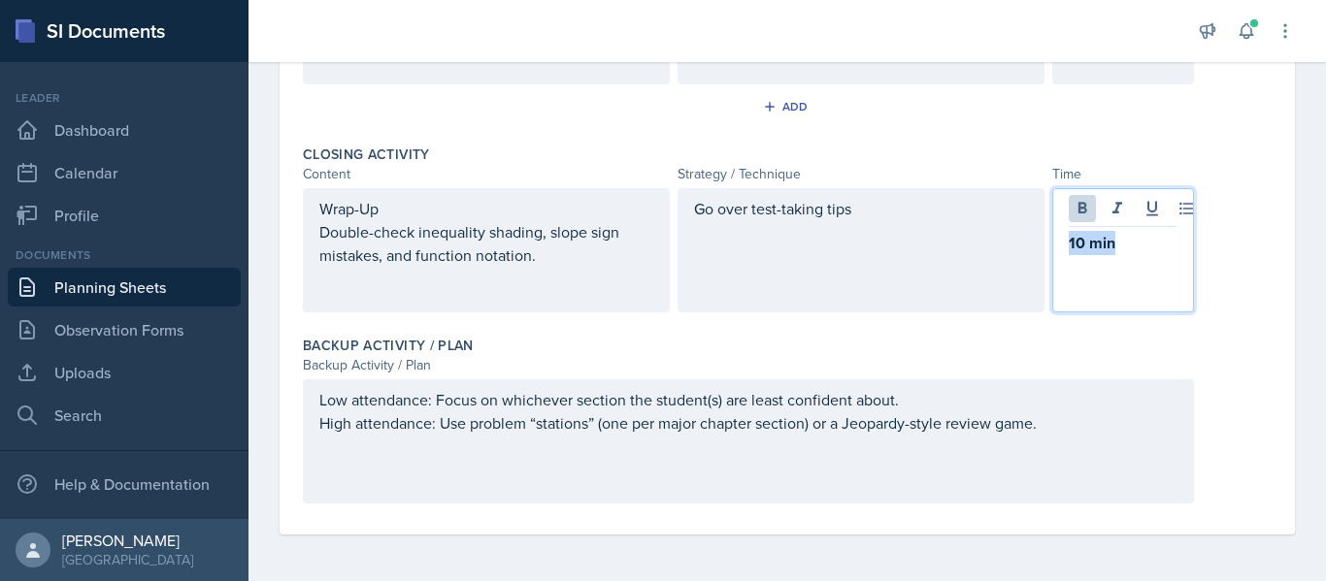
copy strong "10 min"
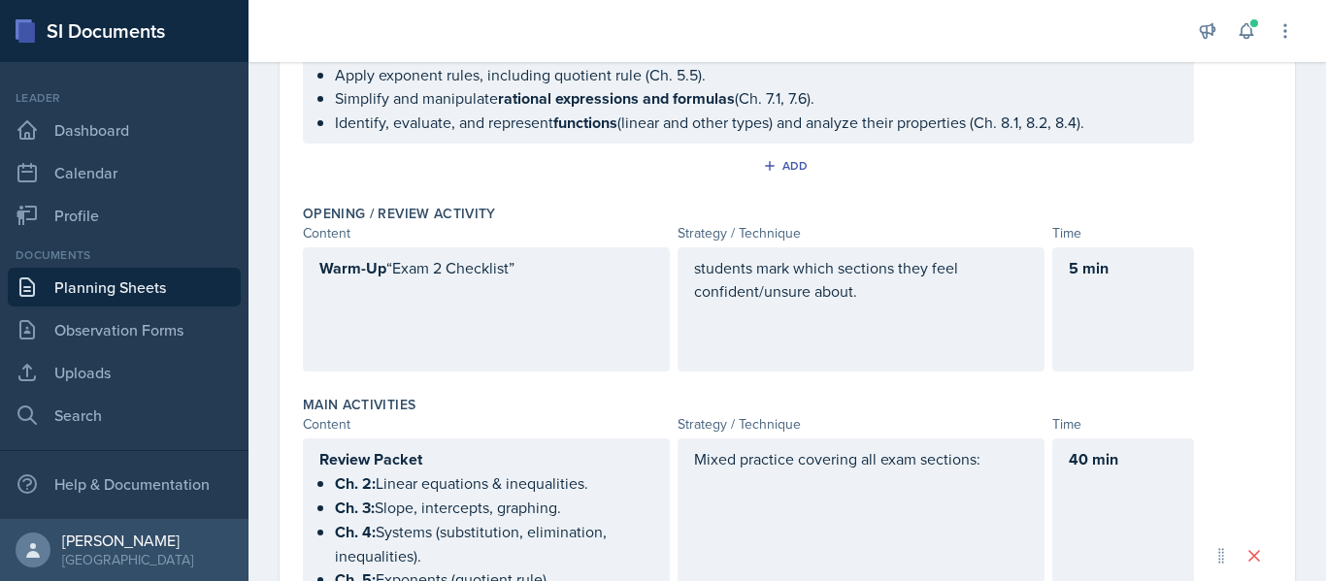
scroll to position [345, 0]
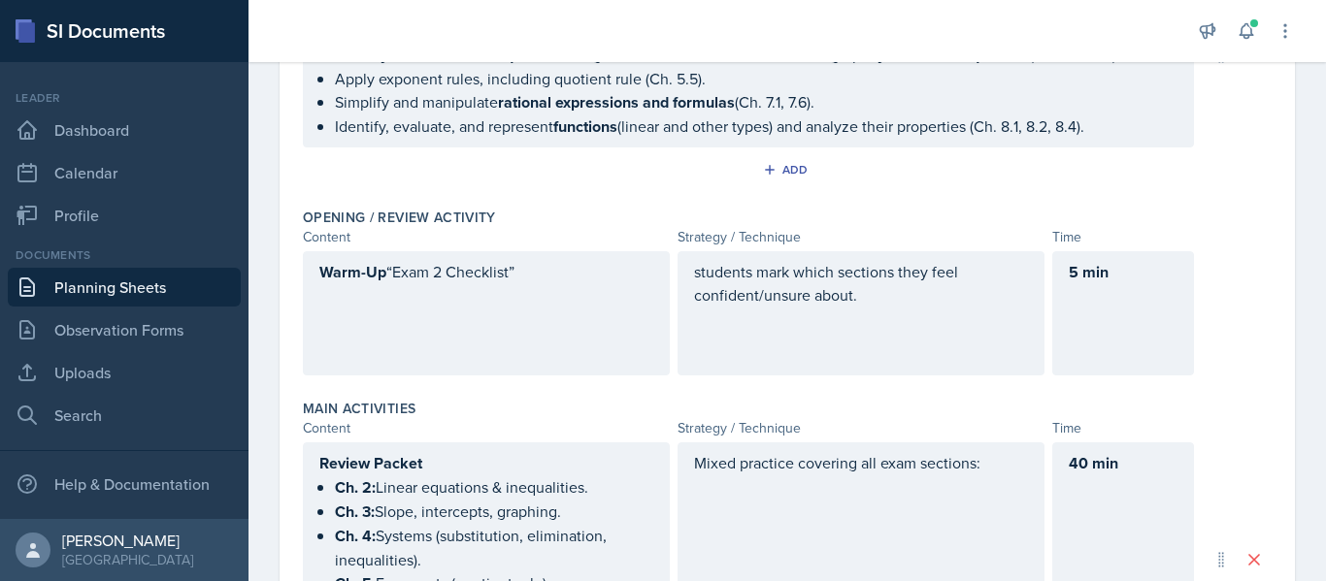
click at [1109, 491] on div "40 min" at bounding box center [1123, 475] width 109 height 48
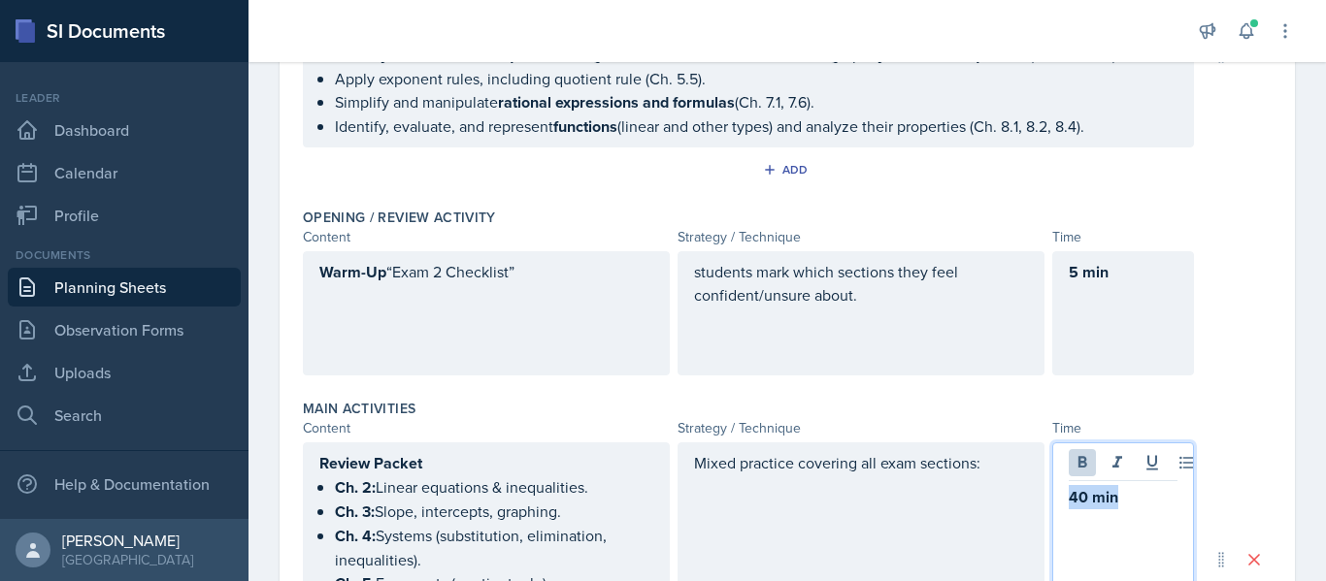
copy strong "40 min"
click at [1113, 345] on div "5 min" at bounding box center [1123, 313] width 142 height 124
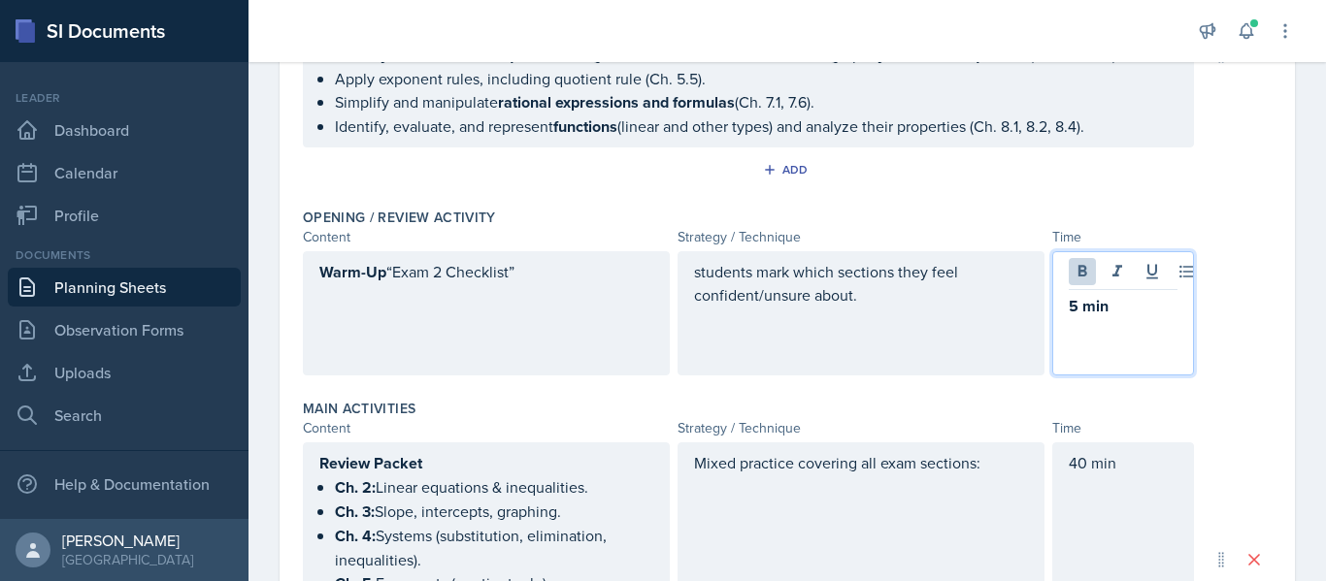
scroll to position [378, 0]
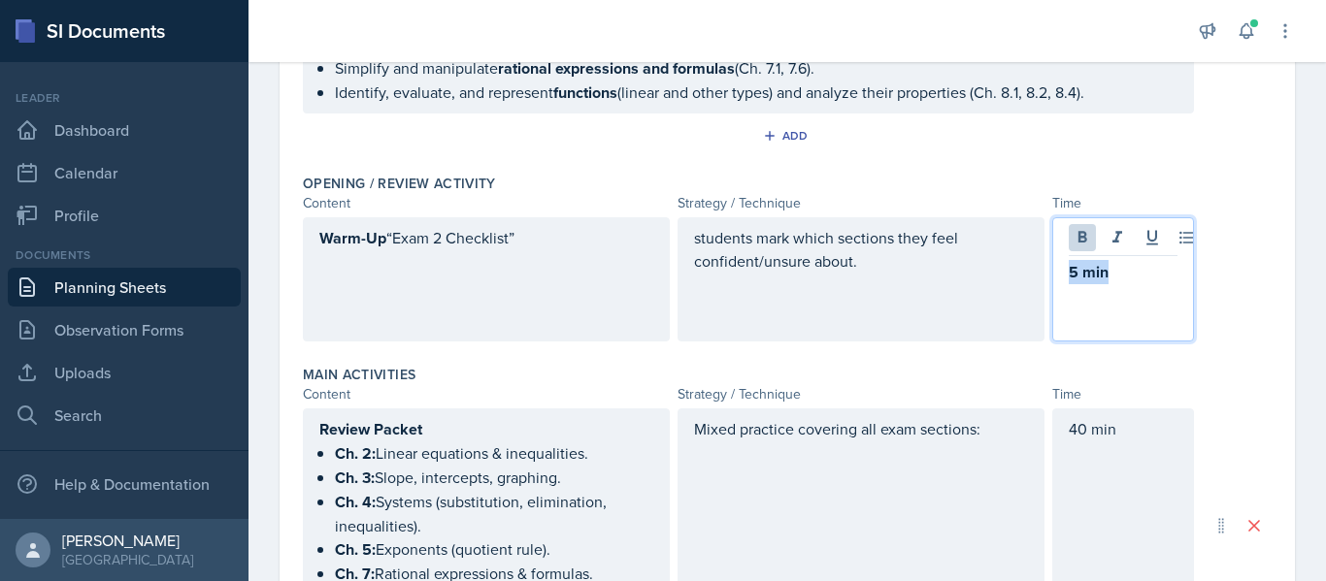
copy strong "5 min"
click at [358, 273] on div "Warm-Up “Exam 2 Checklist”" at bounding box center [486, 250] width 334 height 48
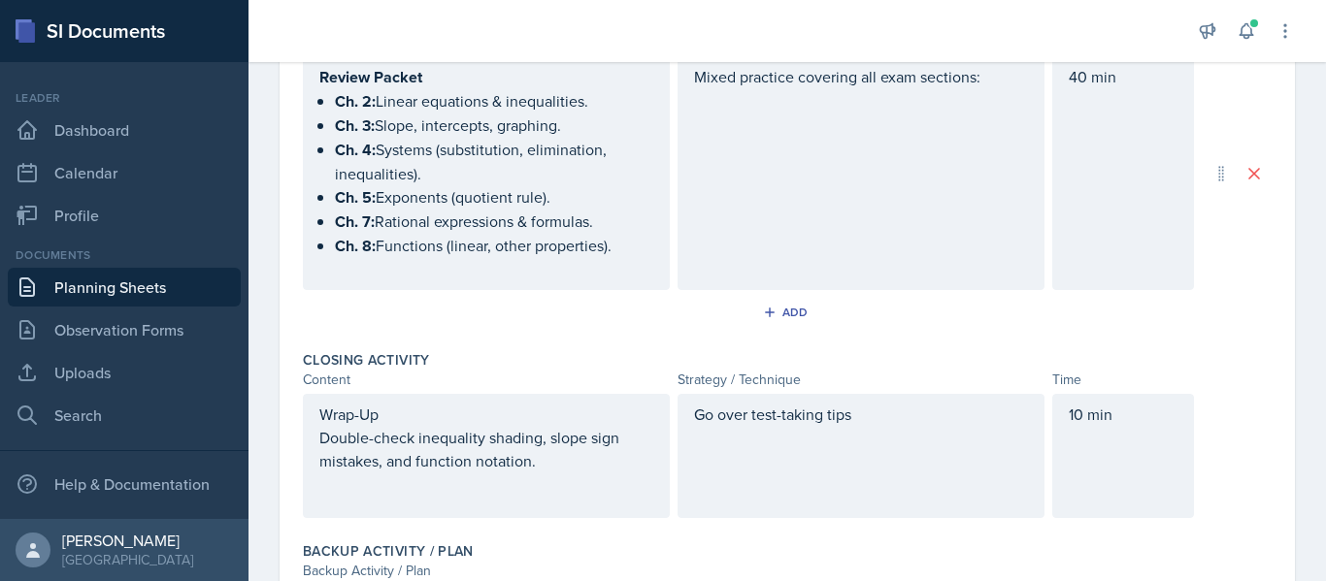
scroll to position [732, 0]
click at [384, 414] on p "Wrap-Up" at bounding box center [486, 413] width 334 height 23
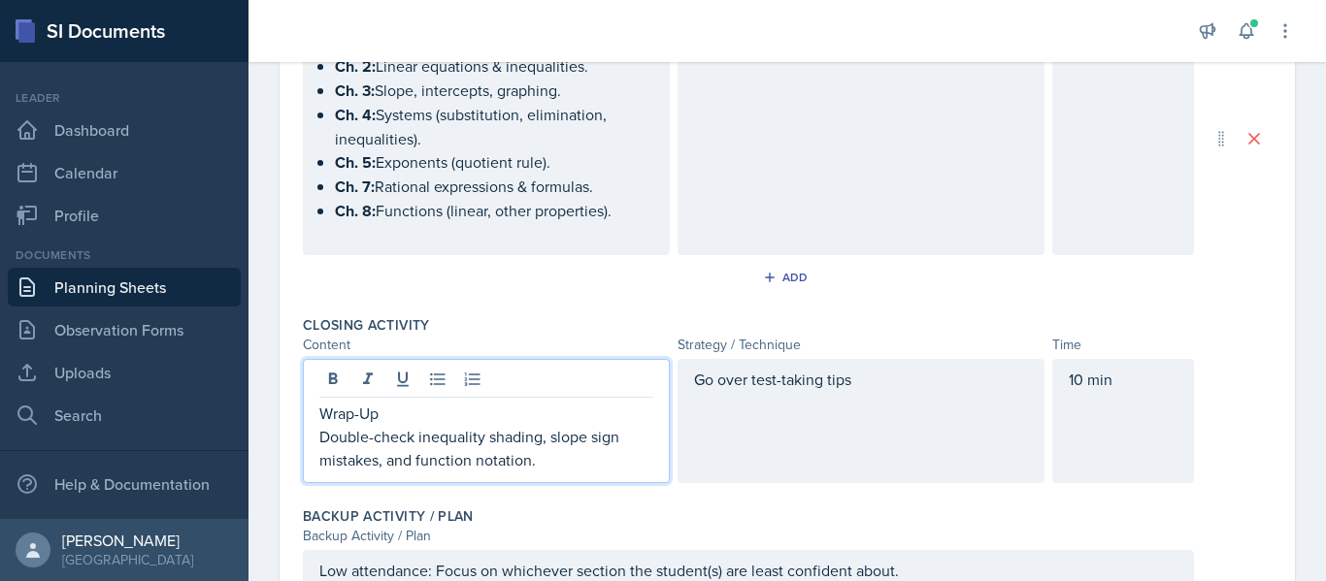
click at [408, 413] on p "Wrap-Up" at bounding box center [486, 413] width 334 height 23
click at [327, 367] on button at bounding box center [332, 379] width 27 height 27
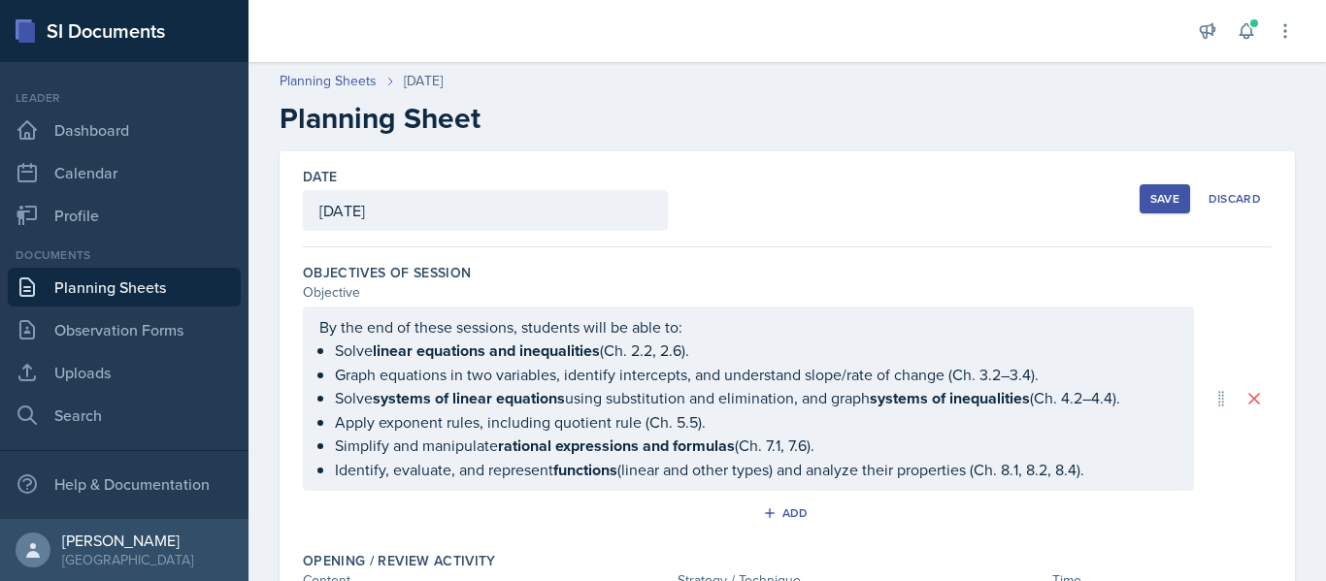
scroll to position [0, 0]
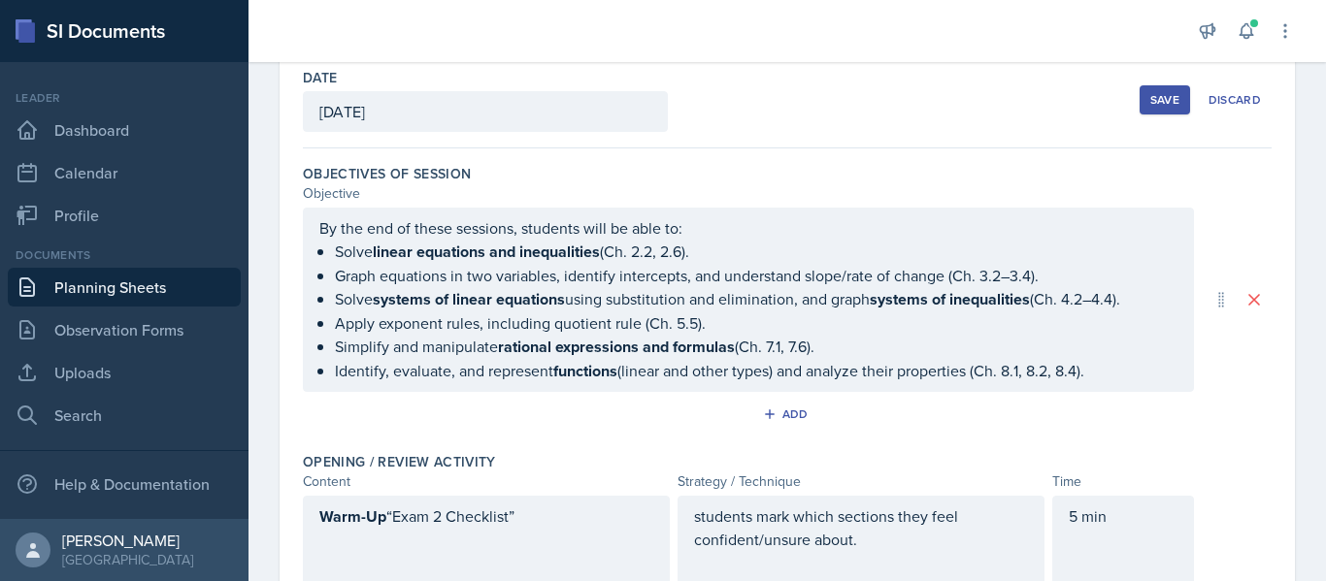
click at [475, 293] on strong "systems of linear equations" at bounding box center [469, 299] width 192 height 22
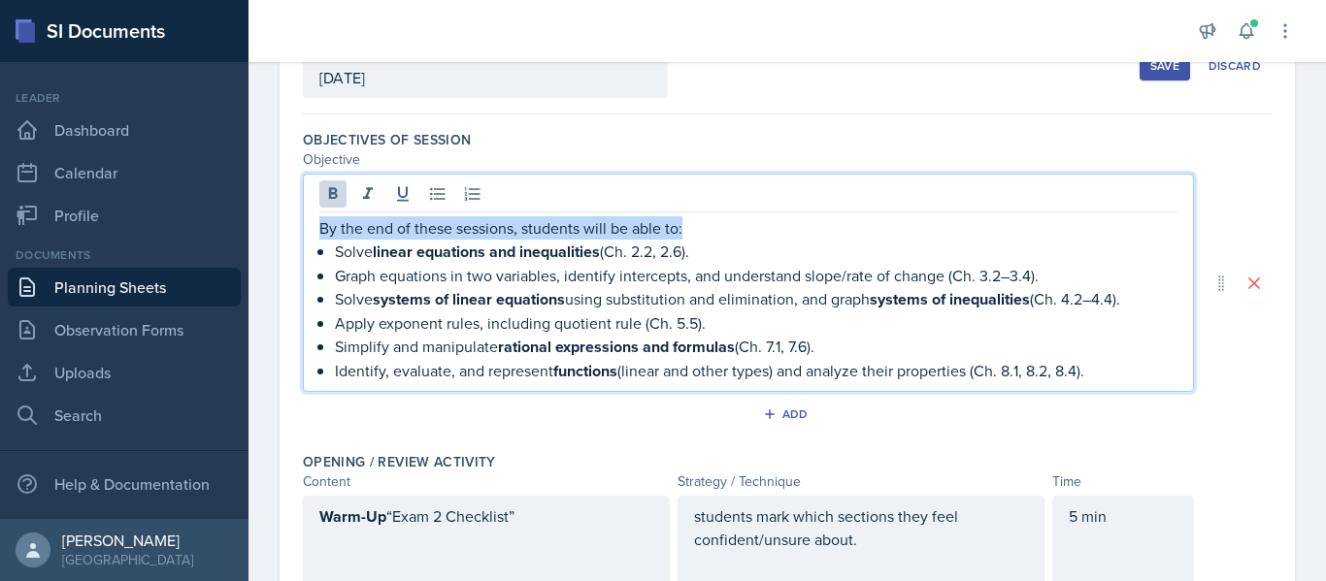
copy p "By the end of these sessions, students will be able to:"
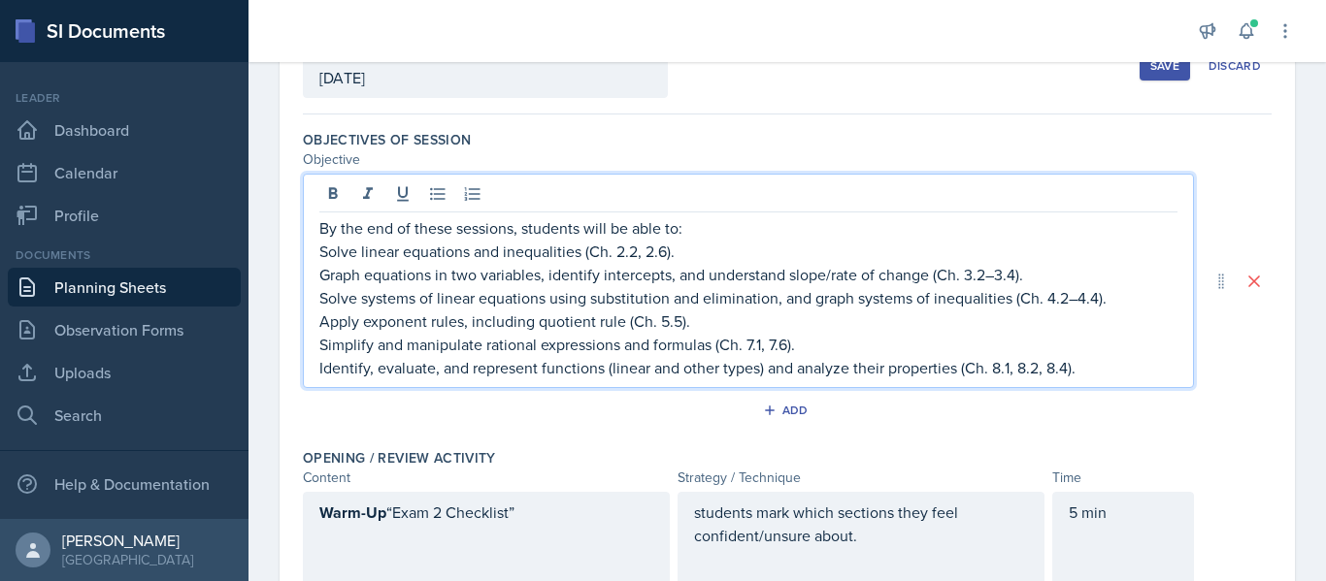
click at [369, 279] on p "Graph equations in two variables, identify intercepts, and understand slope/rat…" at bounding box center [748, 274] width 858 height 23
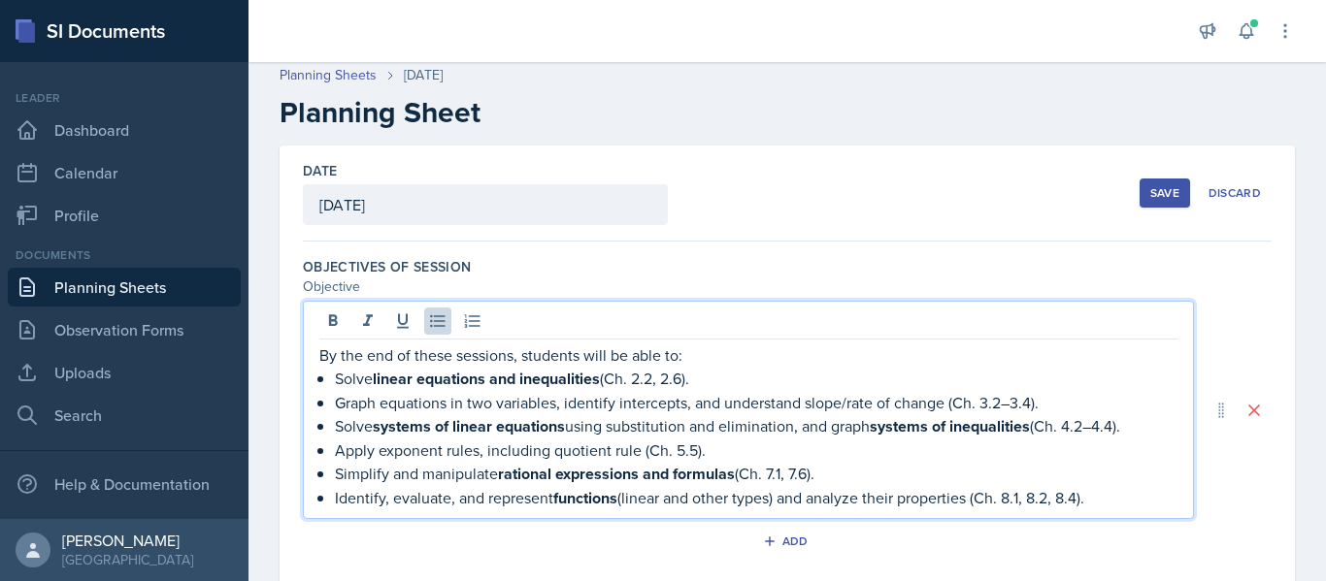
scroll to position [0, 0]
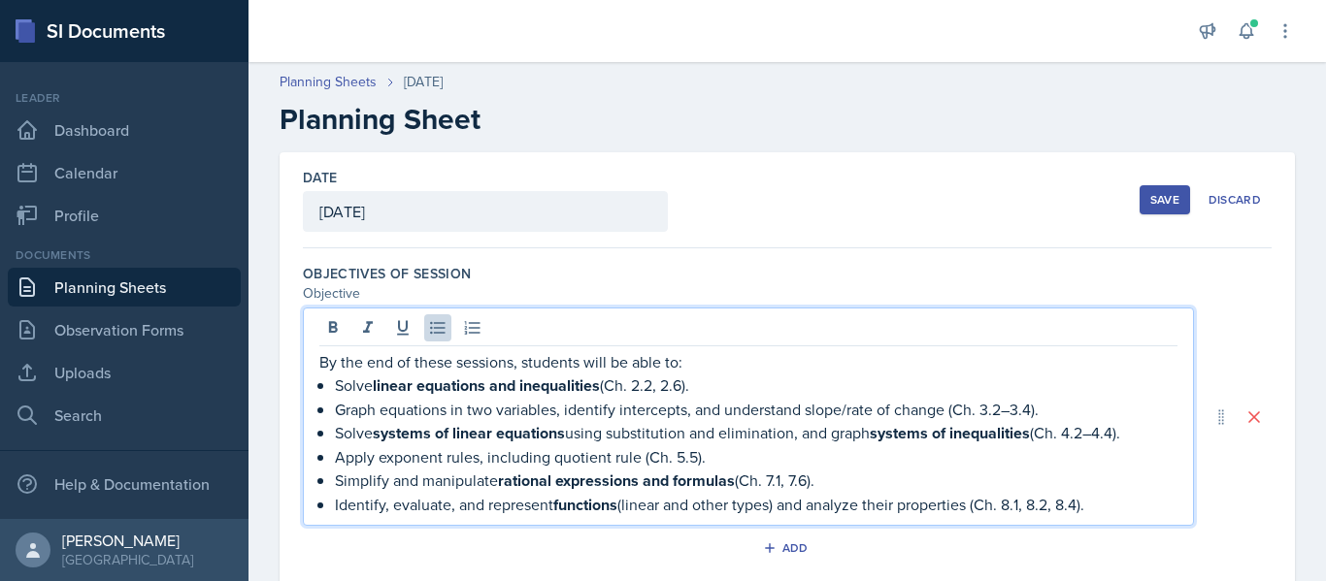
click at [901, 213] on div "Date [DATE] [DATE] 31 1 2 3 4 5 6 7 8 9 10 11 12 13 14 15 16 17 18 19 20 21 22 …" at bounding box center [787, 200] width 969 height 96
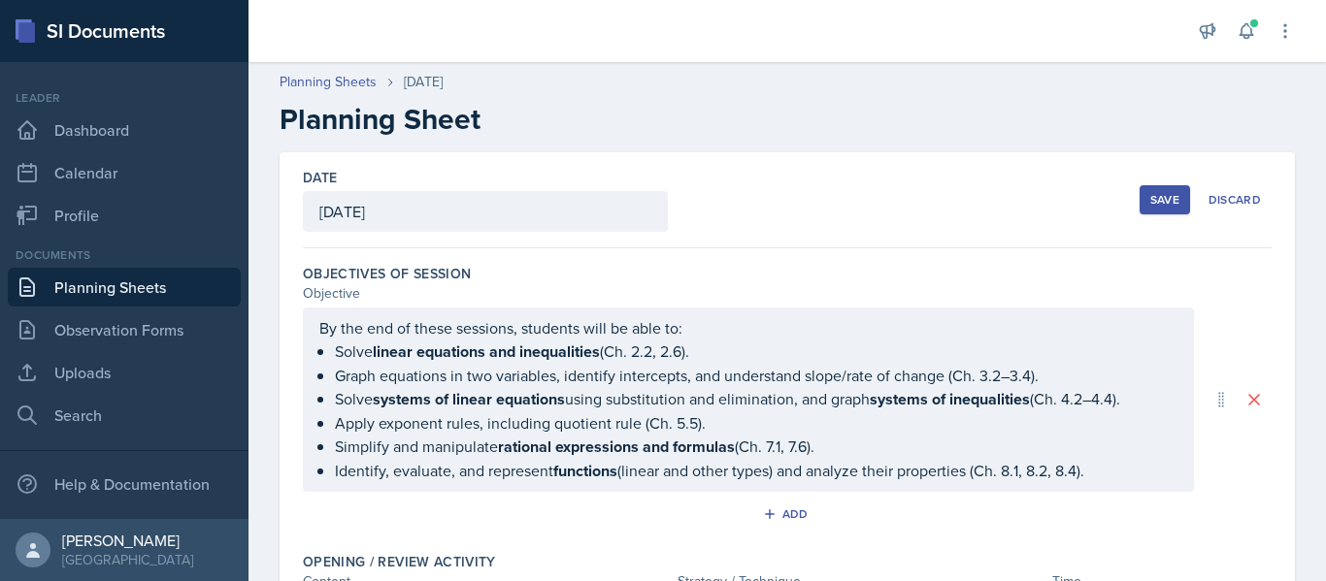
click at [1148, 199] on button "Save" at bounding box center [1164, 199] width 50 height 29
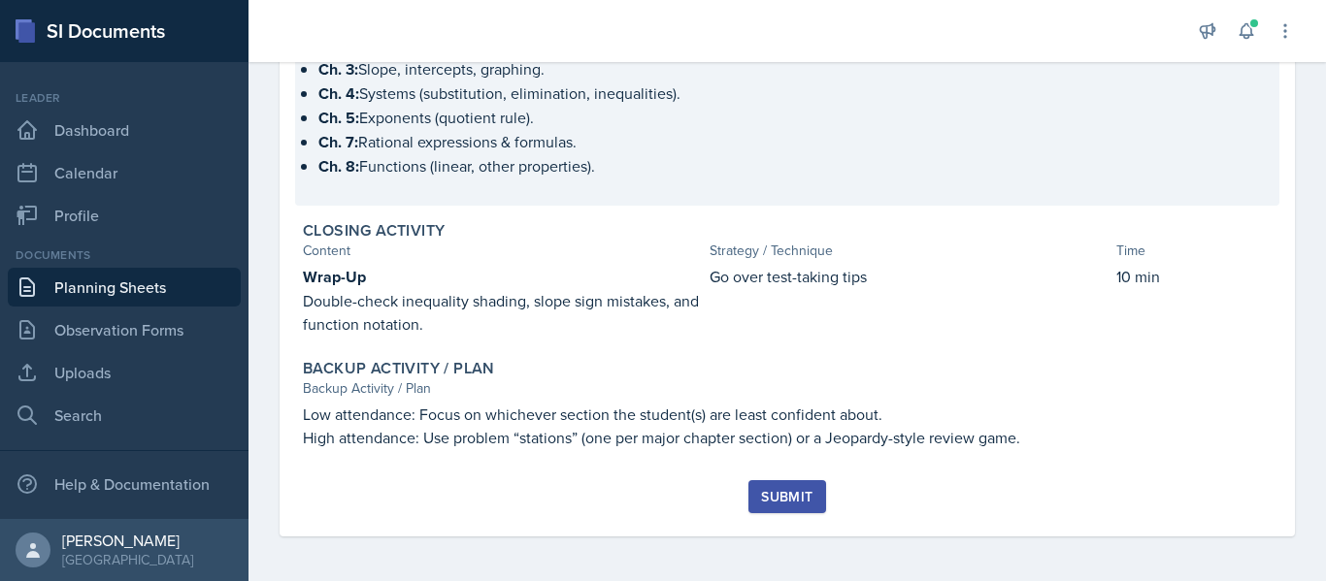
scroll to position [657, 0]
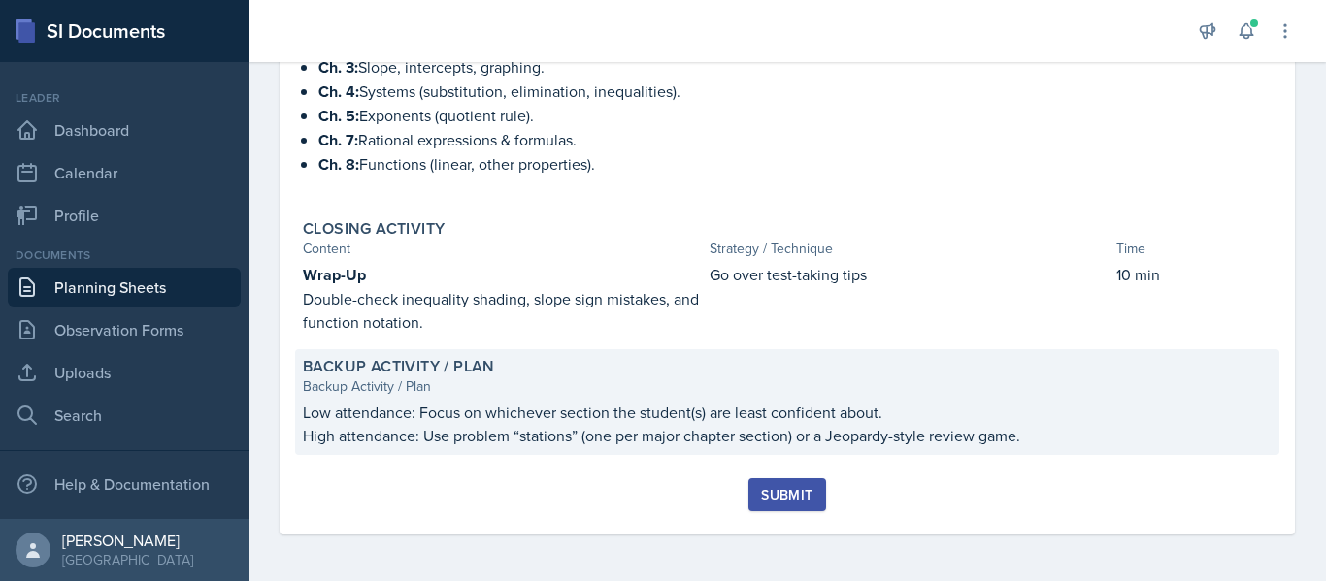
click at [671, 434] on p "High attendance: Use problem “stations” (one per major chapter section) or a Je…" at bounding box center [787, 435] width 969 height 23
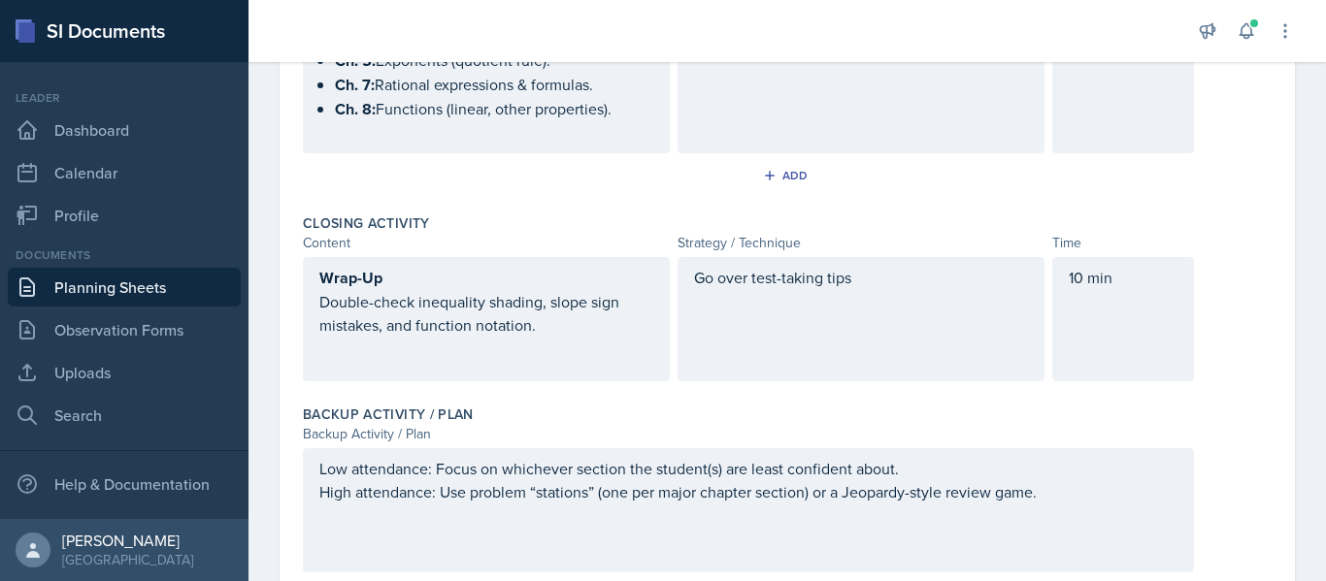
scroll to position [937, 0]
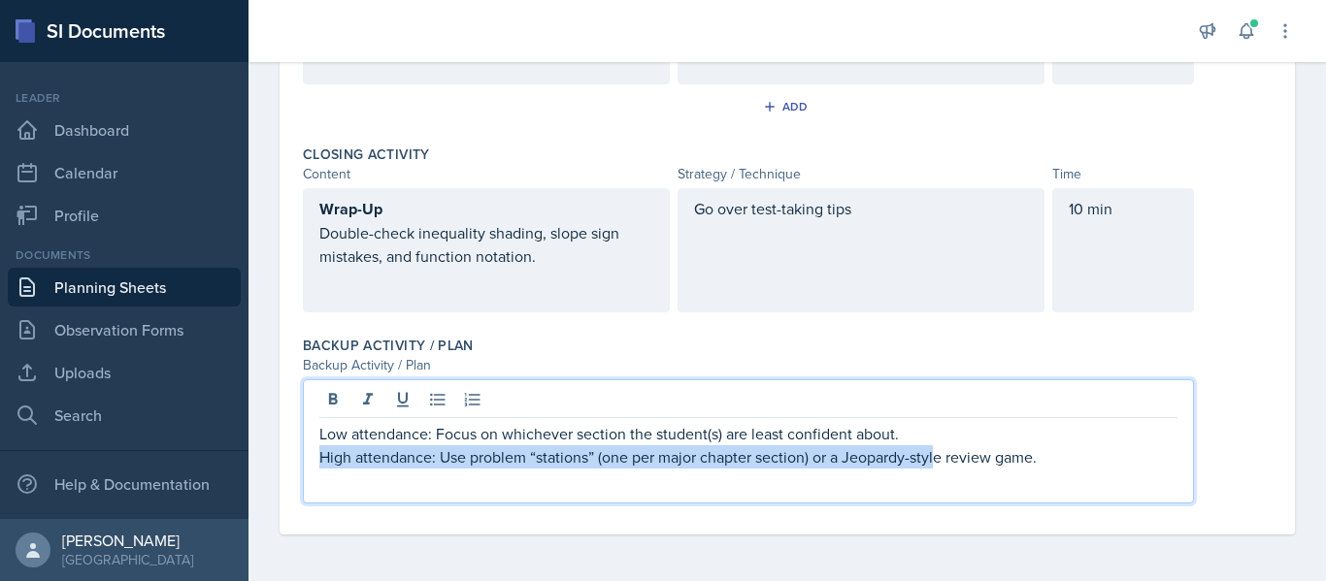
drag, startPoint x: 1036, startPoint y: 424, endPoint x: 937, endPoint y: 453, distance: 103.2
click at [937, 453] on p "High attendance: Use problem “stations” (one per major chapter section) or a Je…" at bounding box center [748, 456] width 858 height 23
click at [872, 470] on div "Low attendance: Focus on whichever section the student(s) are least confident a…" at bounding box center [748, 441] width 891 height 124
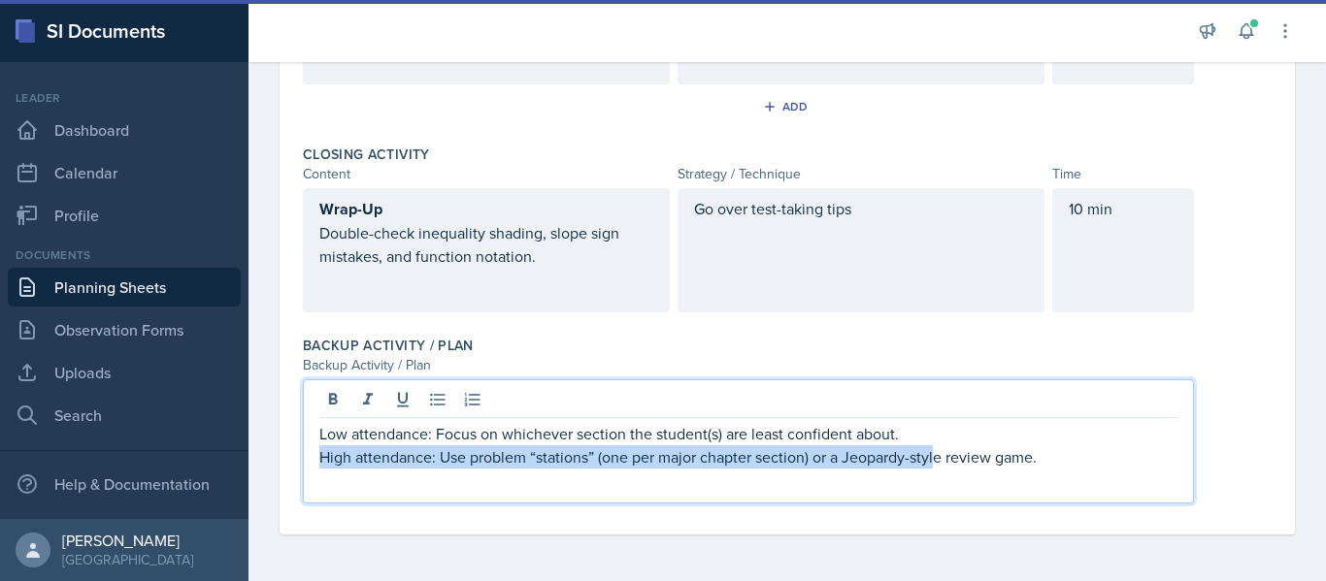
click at [842, 461] on p "High attendance: Use problem “stations” (one per major chapter section) or a Je…" at bounding box center [748, 456] width 858 height 23
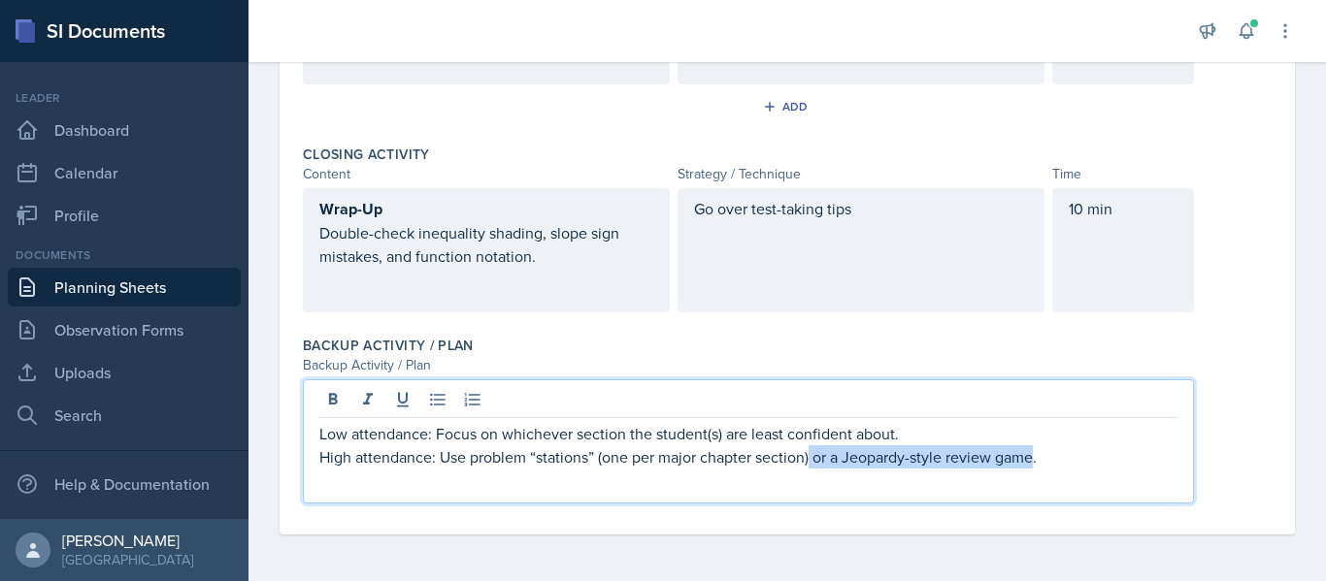
drag, startPoint x: 811, startPoint y: 459, endPoint x: 1035, endPoint y: 473, distance: 223.6
click at [1035, 473] on div "Low attendance: Focus on whichever section the student(s) are least confident a…" at bounding box center [748, 441] width 891 height 124
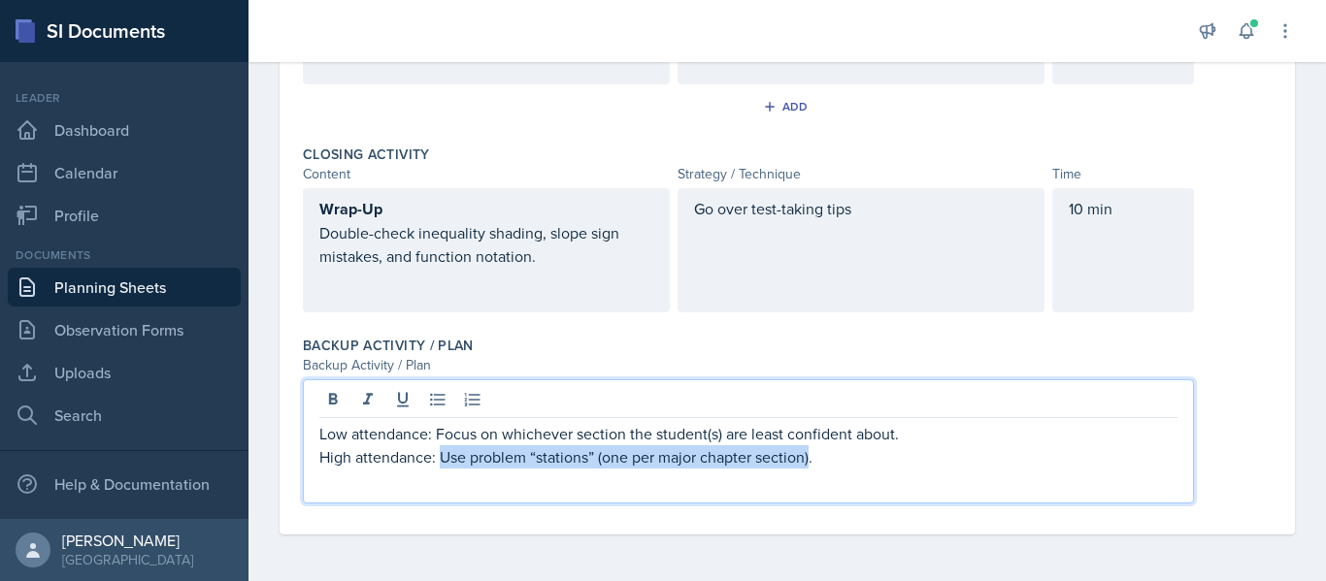
drag, startPoint x: 812, startPoint y: 458, endPoint x: 444, endPoint y: 459, distance: 367.8
click at [444, 459] on p "High attendance: Use problem “stations” (one per major chapter section)." at bounding box center [748, 456] width 858 height 23
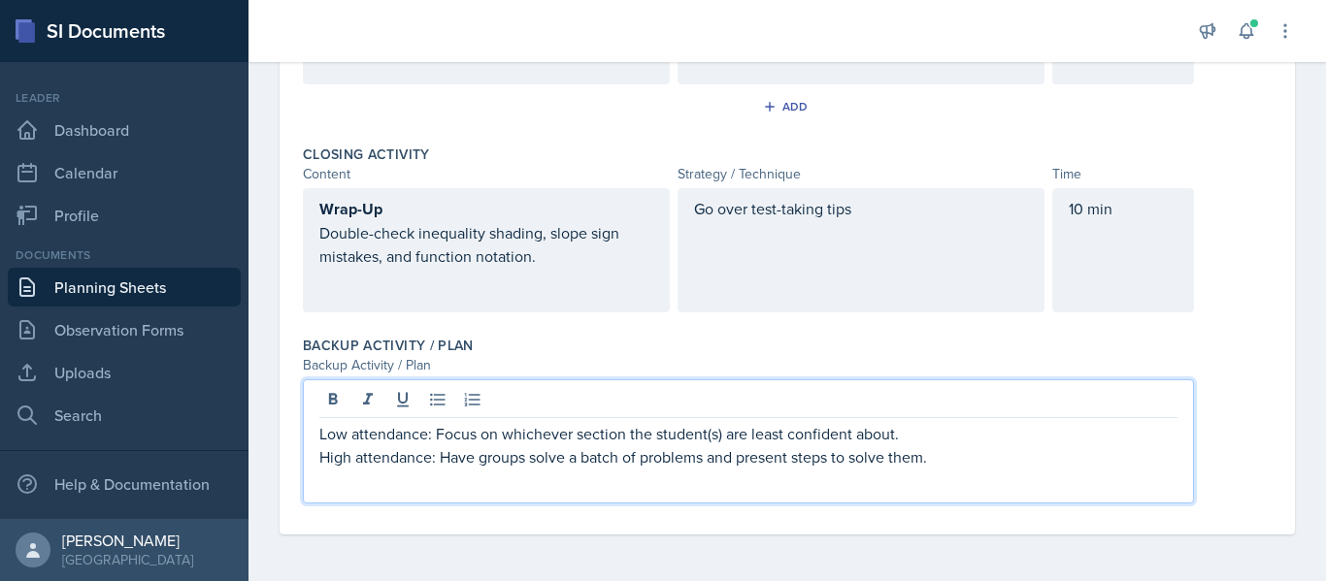
click at [703, 457] on p "High attendance: Have groups solve a batch of problems and present steps to sol…" at bounding box center [748, 456] width 858 height 23
click at [1077, 450] on p "High attendance: Have groups solve a batch of problems separated by chapter and…" at bounding box center [748, 456] width 858 height 23
click at [1267, 358] on div "Backup Activity / Plan" at bounding box center [787, 365] width 969 height 20
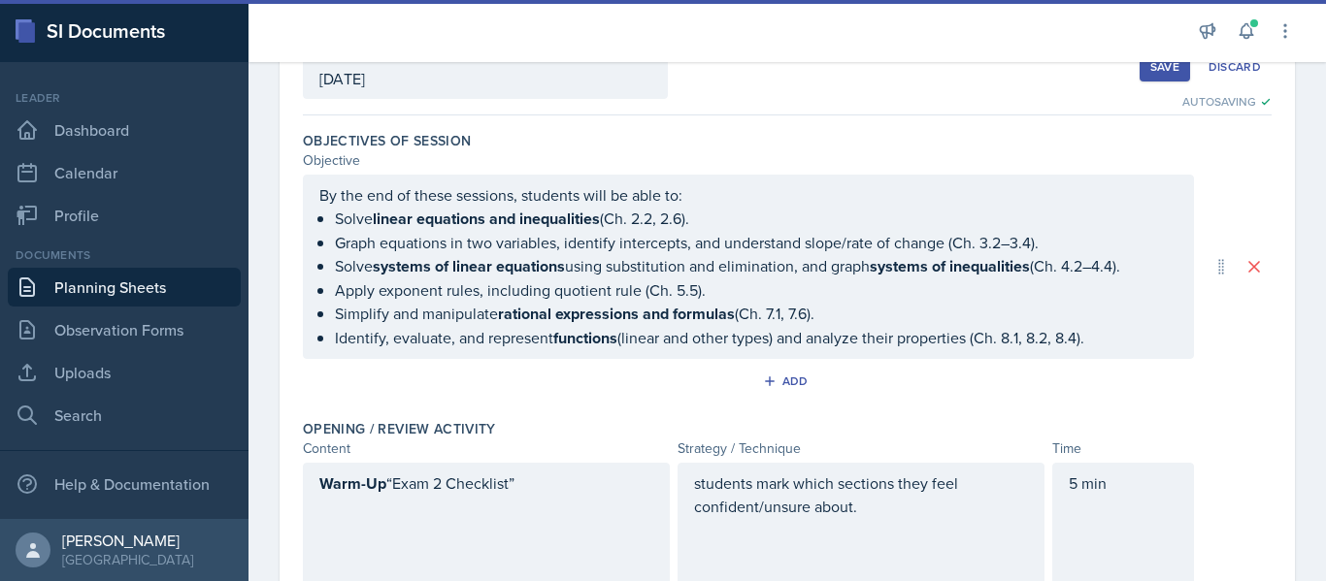
scroll to position [0, 0]
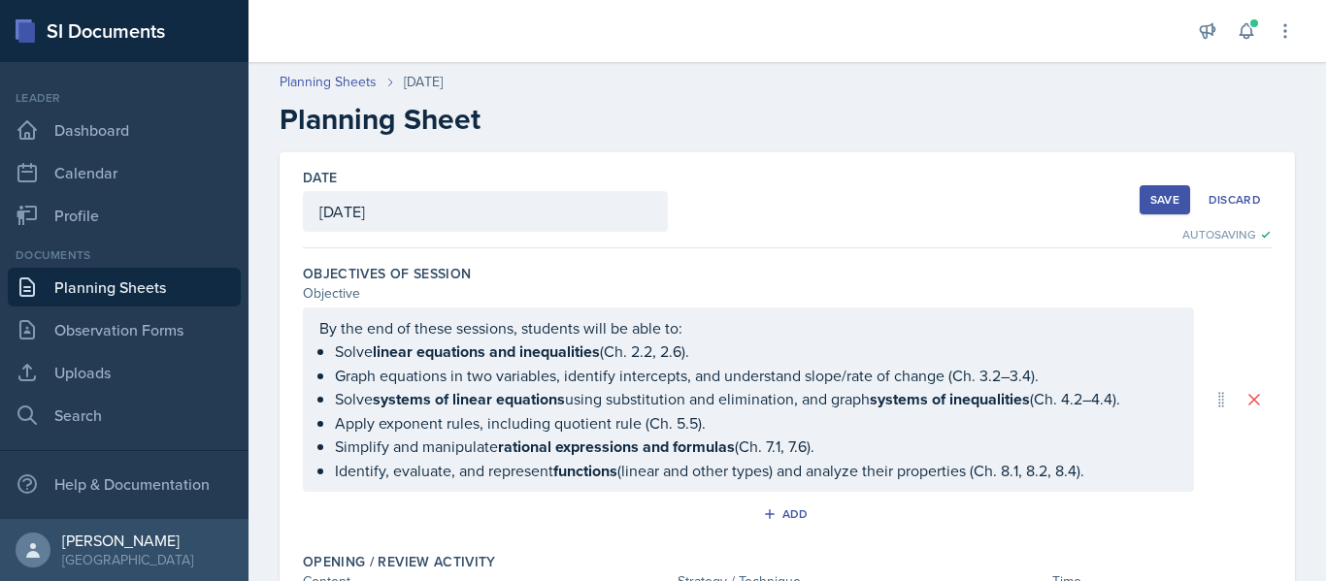
click at [1167, 205] on div "Save" at bounding box center [1164, 200] width 29 height 16
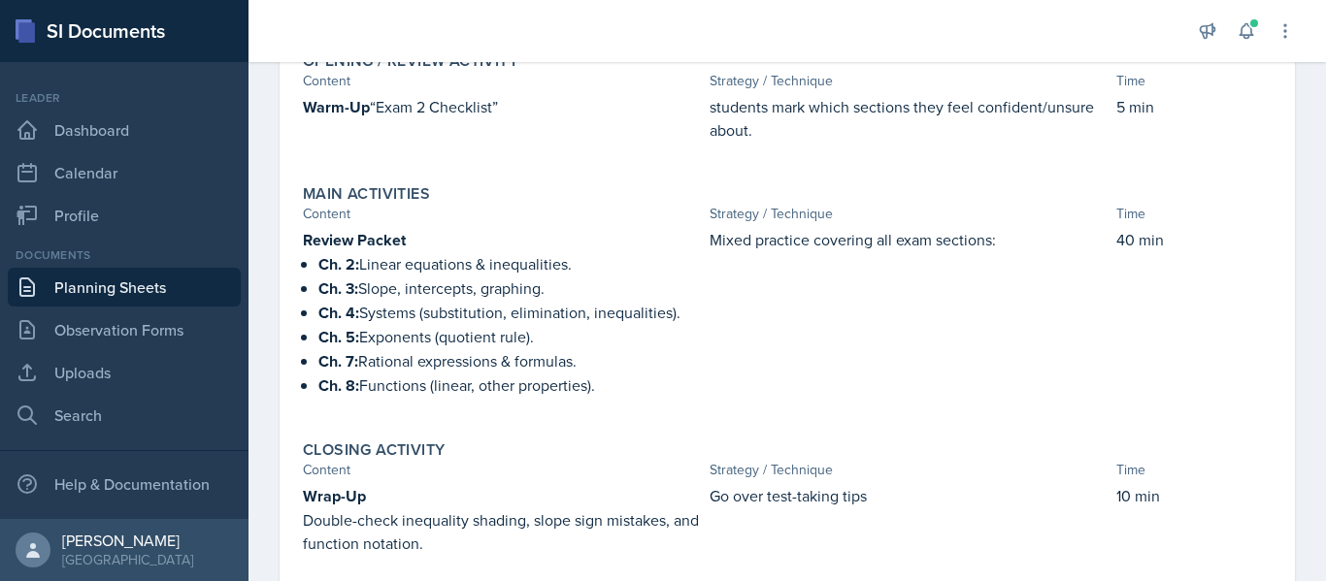
scroll to position [657, 0]
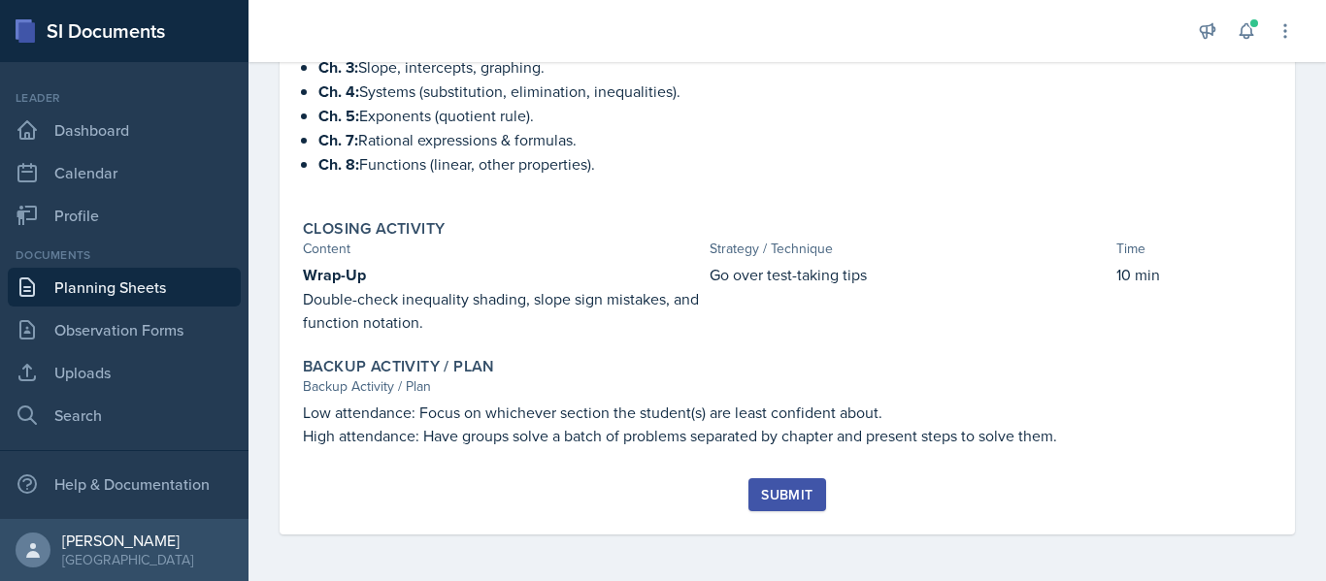
click at [759, 499] on button "Submit" at bounding box center [786, 494] width 77 height 33
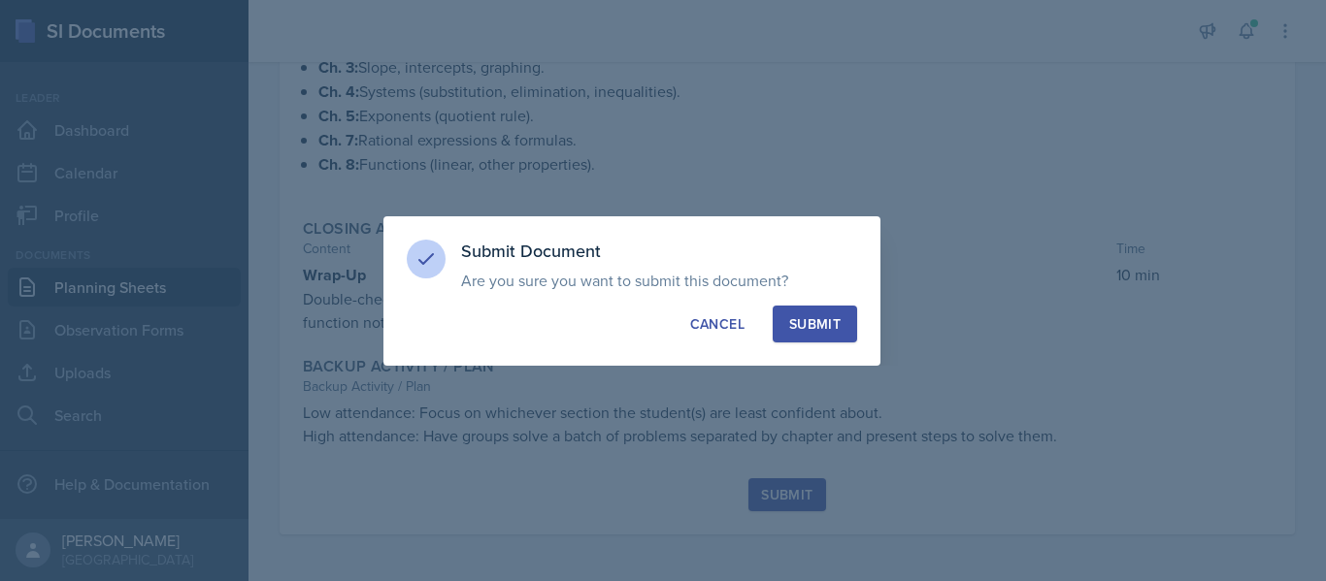
click at [805, 313] on button "Submit" at bounding box center [815, 324] width 84 height 37
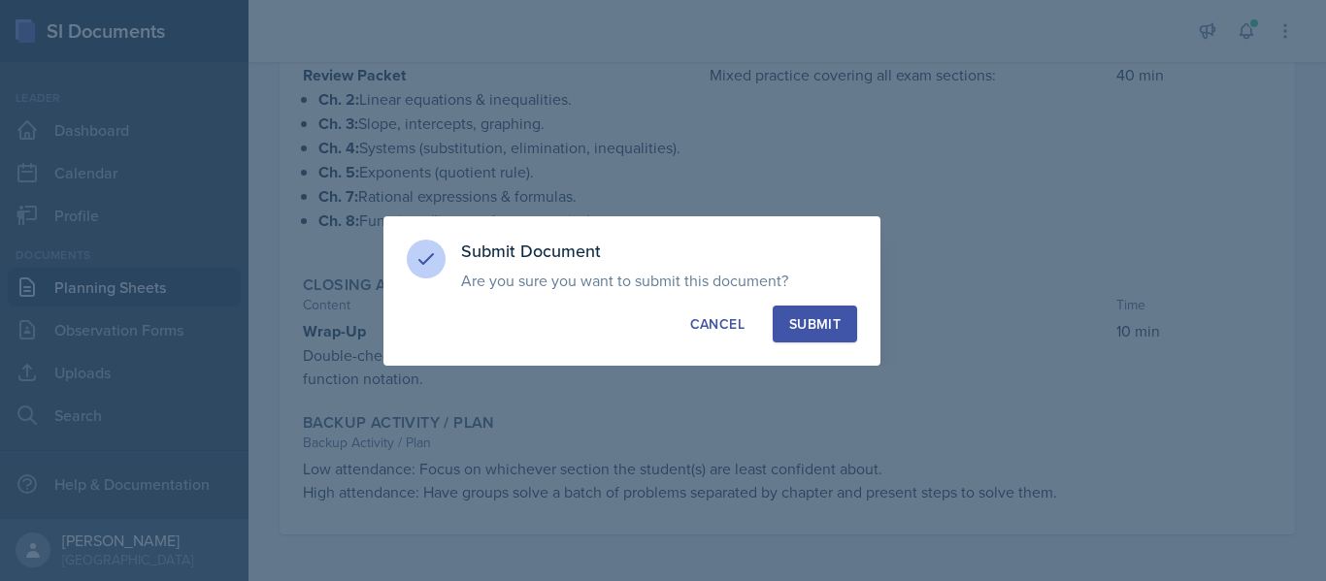
scroll to position [601, 0]
